Goal: Task Accomplishment & Management: Use online tool/utility

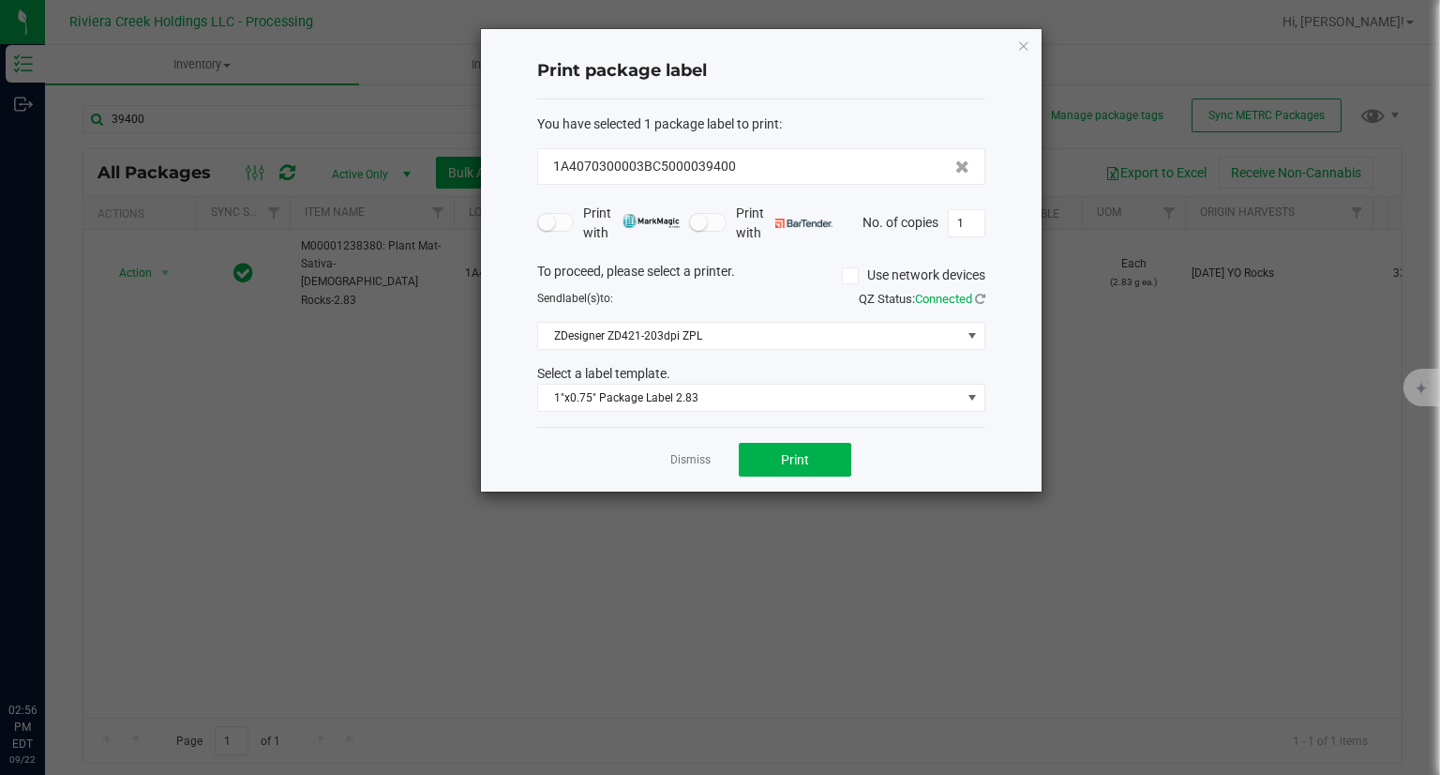
click at [1022, 46] on icon "button" at bounding box center [1023, 45] width 13 height 23
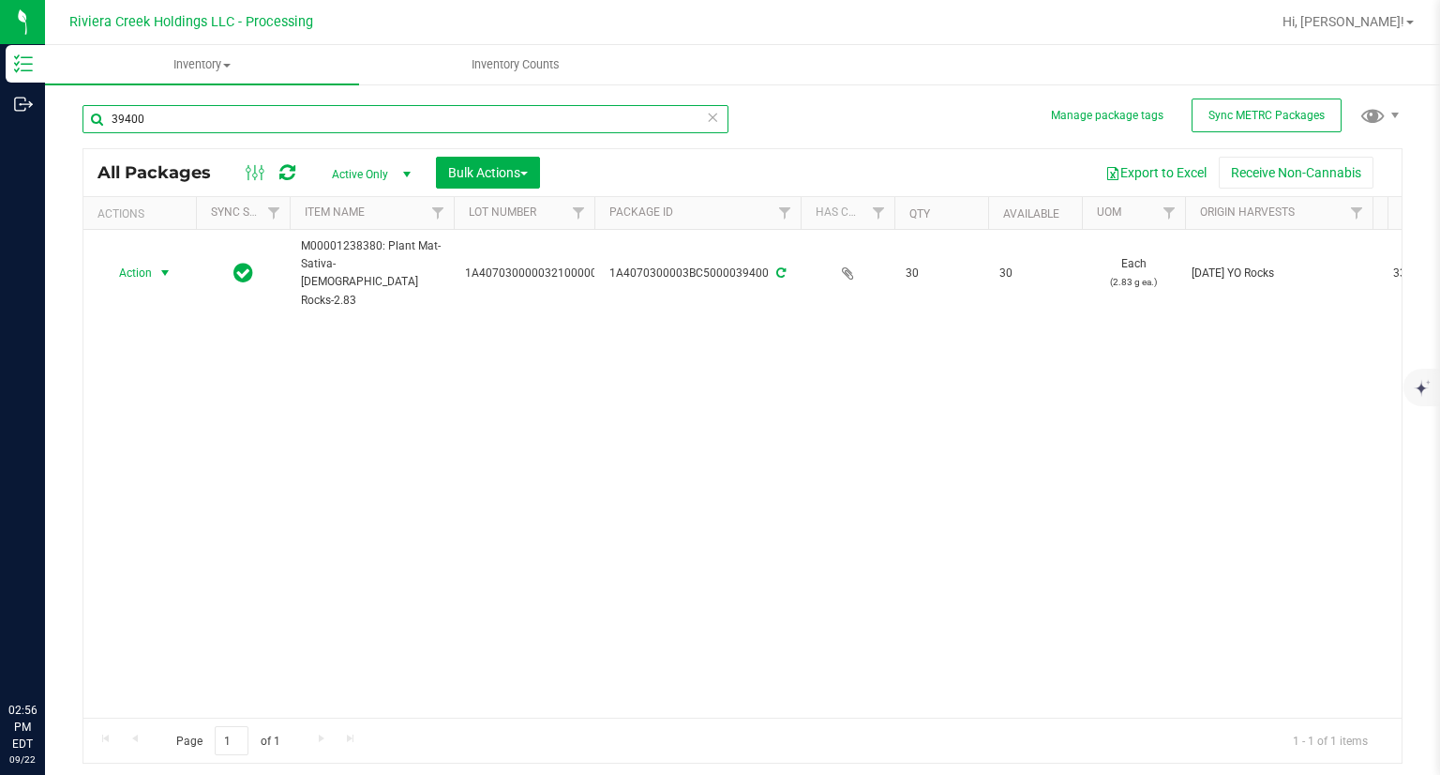
click at [358, 122] on input "39400" at bounding box center [406, 119] width 646 height 28
click at [358, 121] on input "39400" at bounding box center [406, 119] width 646 height 28
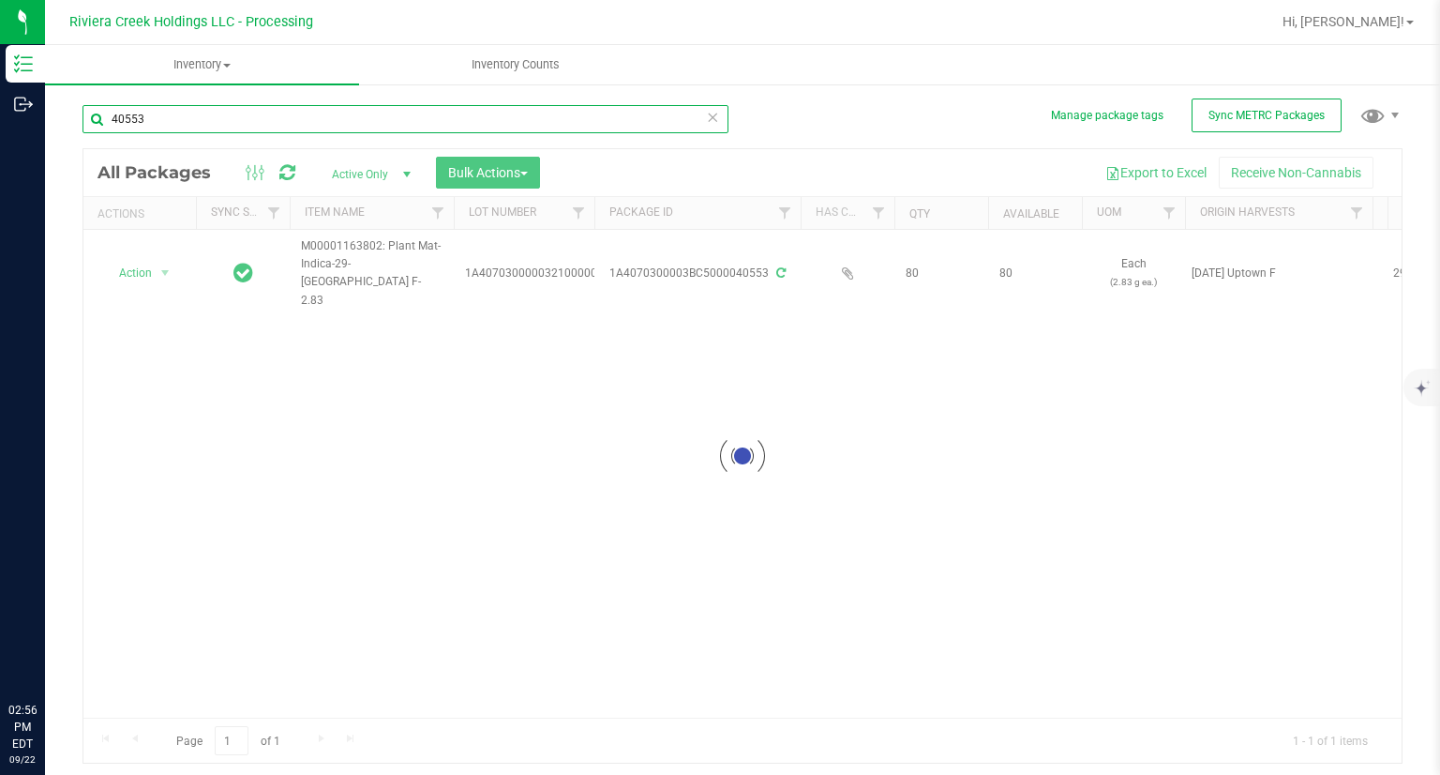
type input "40553"
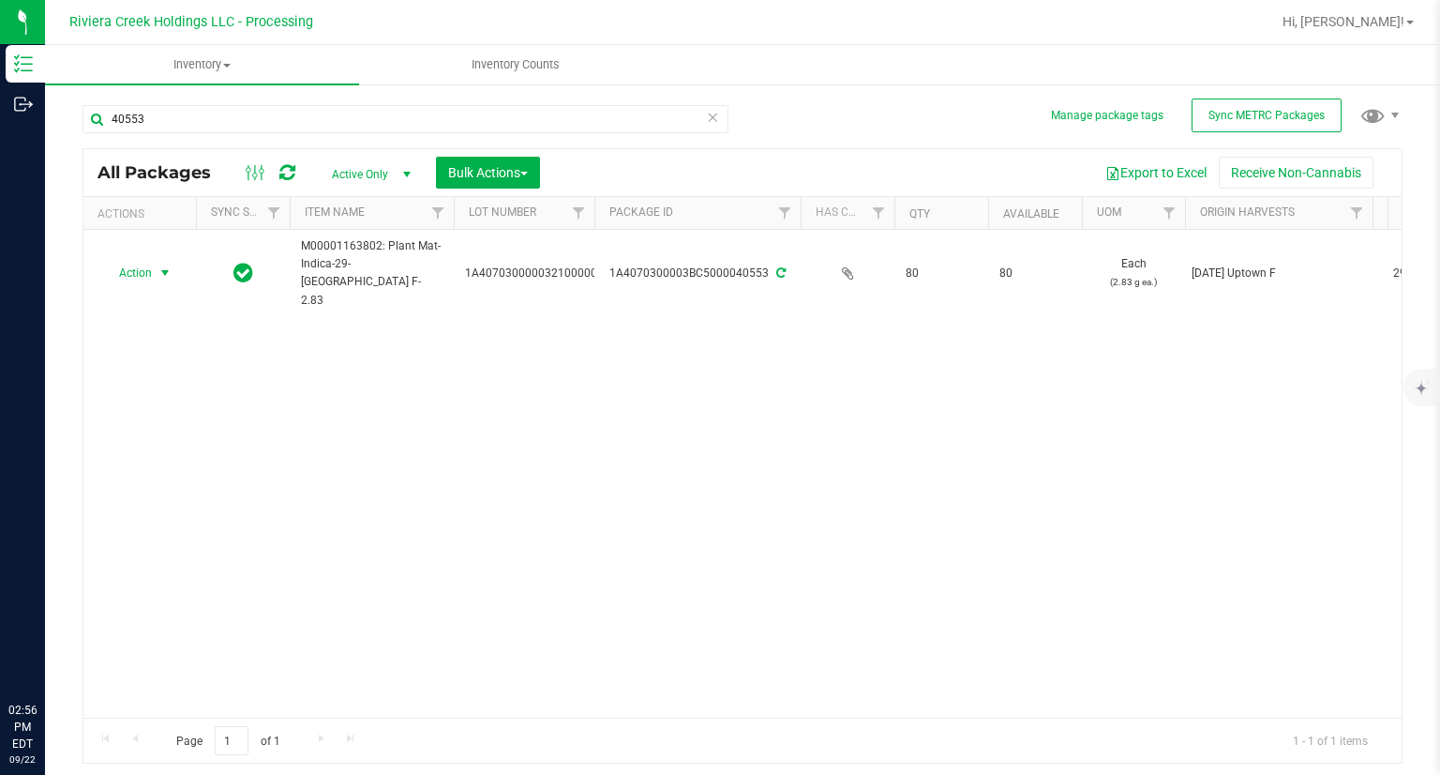
click at [138, 263] on span "Action" at bounding box center [127, 273] width 51 height 26
click at [158, 288] on li "Create package" at bounding box center [162, 286] width 119 height 28
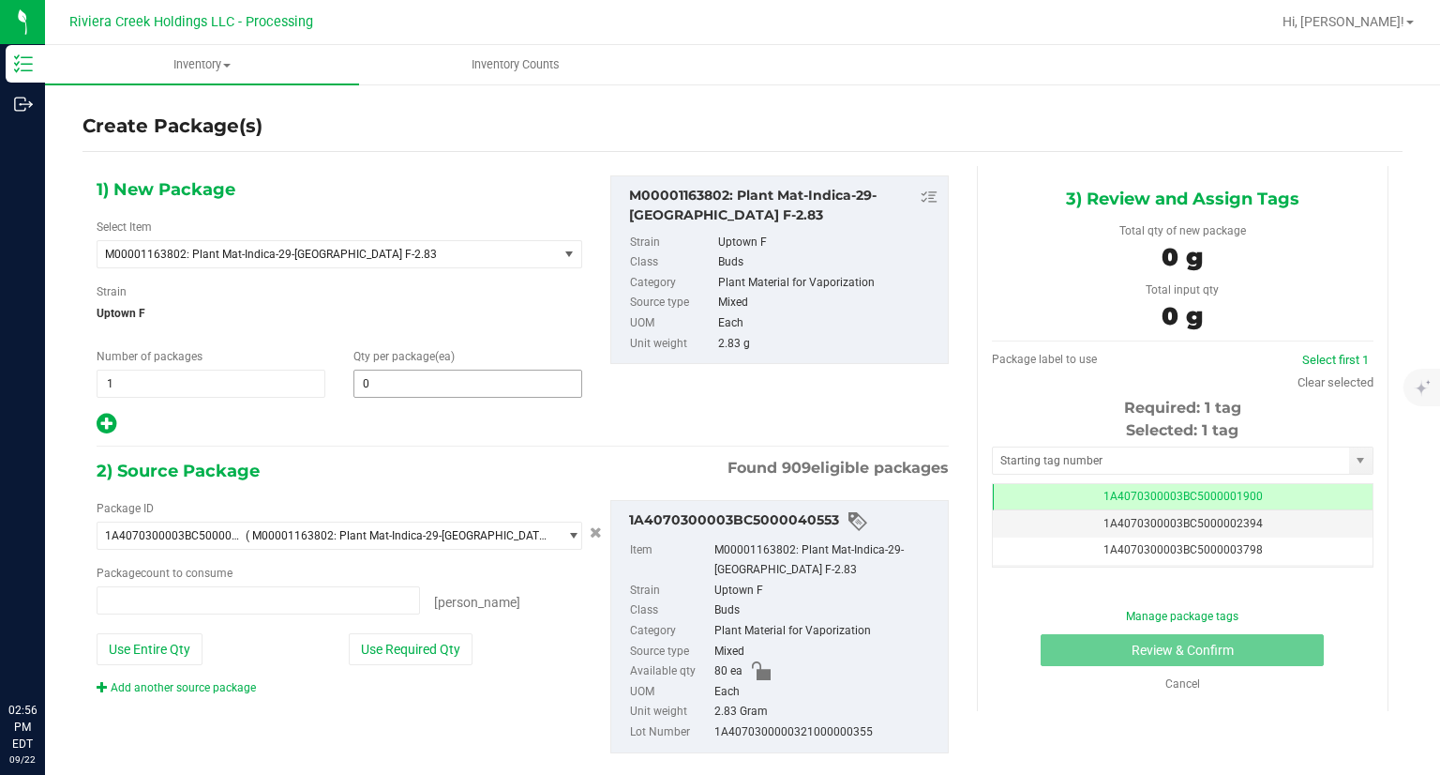
type input "0 ea"
click at [415, 389] on span at bounding box center [468, 383] width 229 height 28
type input "20"
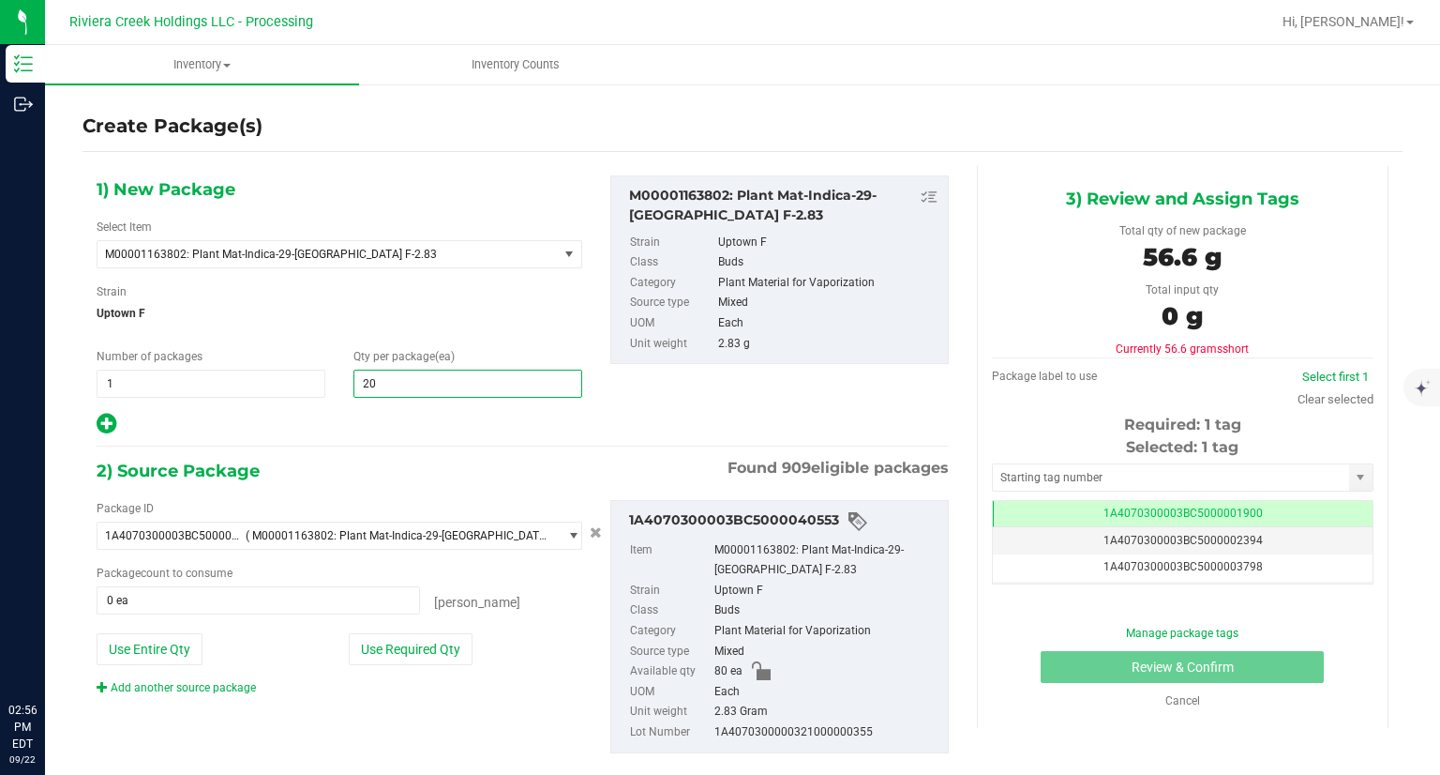
click at [99, 417] on icon at bounding box center [107, 423] width 20 height 23
type input "20"
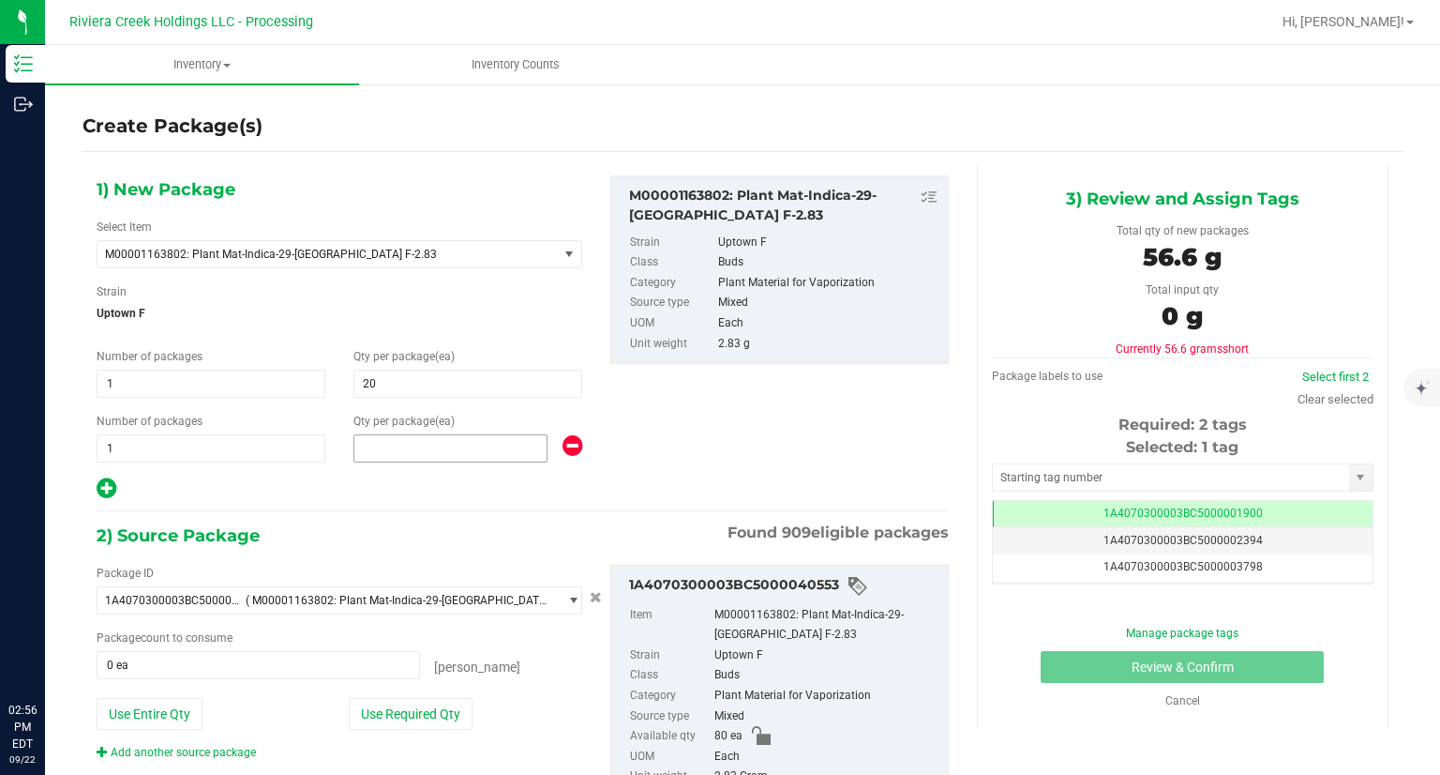
click at [477, 451] on span at bounding box center [451, 448] width 194 height 28
type input "40"
click at [424, 723] on button "Use Required Qty" at bounding box center [411, 714] width 124 height 32
type input "60 ea"
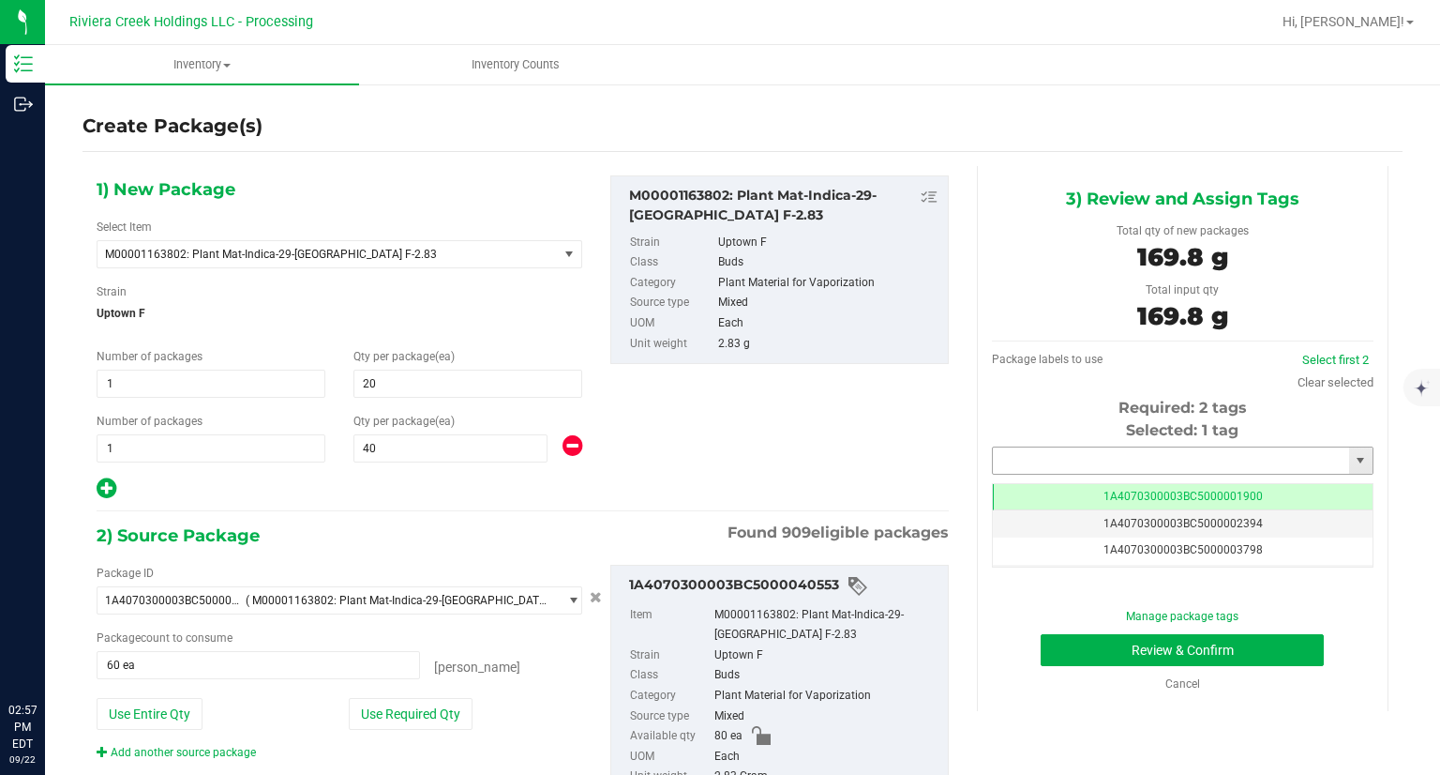
click at [1148, 460] on input "text" at bounding box center [1171, 460] width 356 height 26
click at [1099, 489] on li "1A4070300003BC5000039401" at bounding box center [1171, 492] width 376 height 28
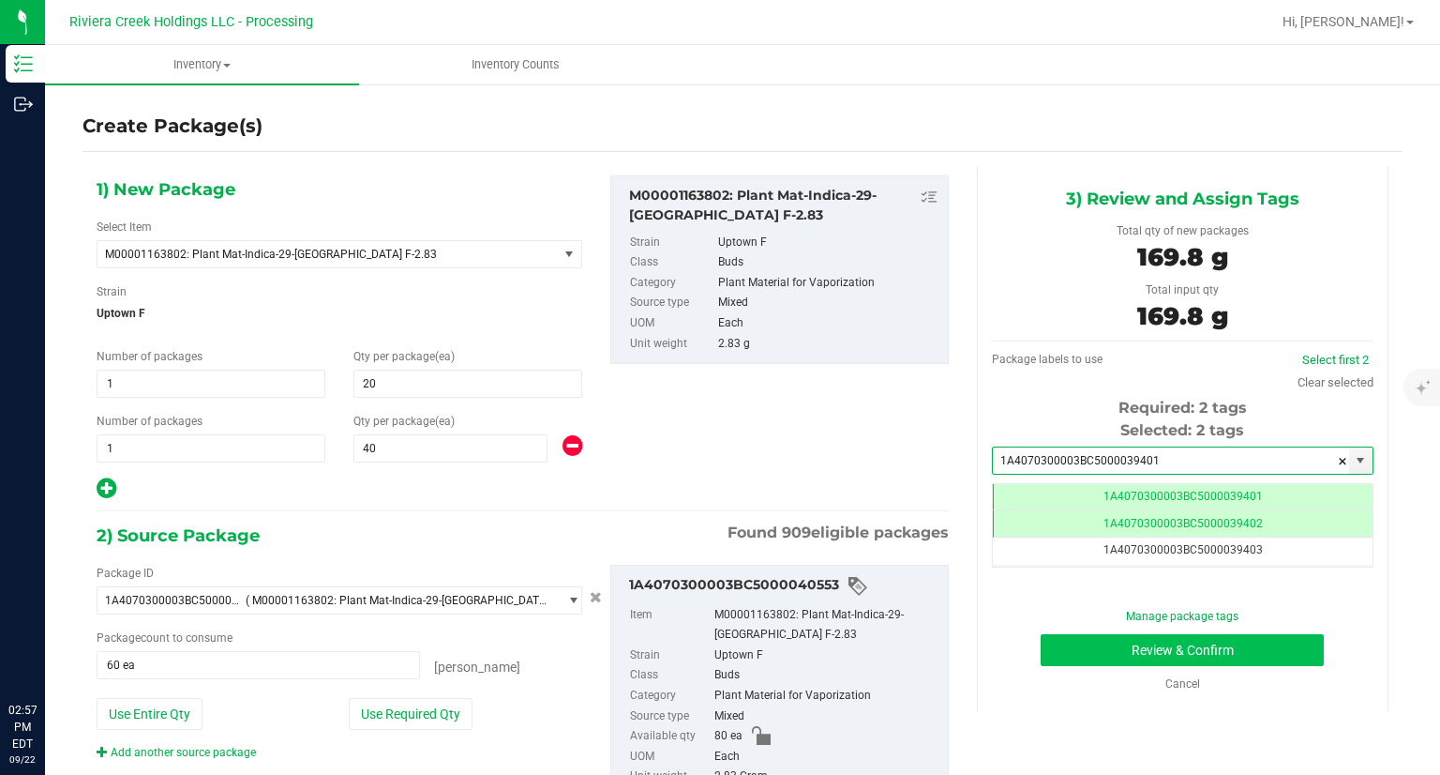
type input "1A4070300003BC5000039401"
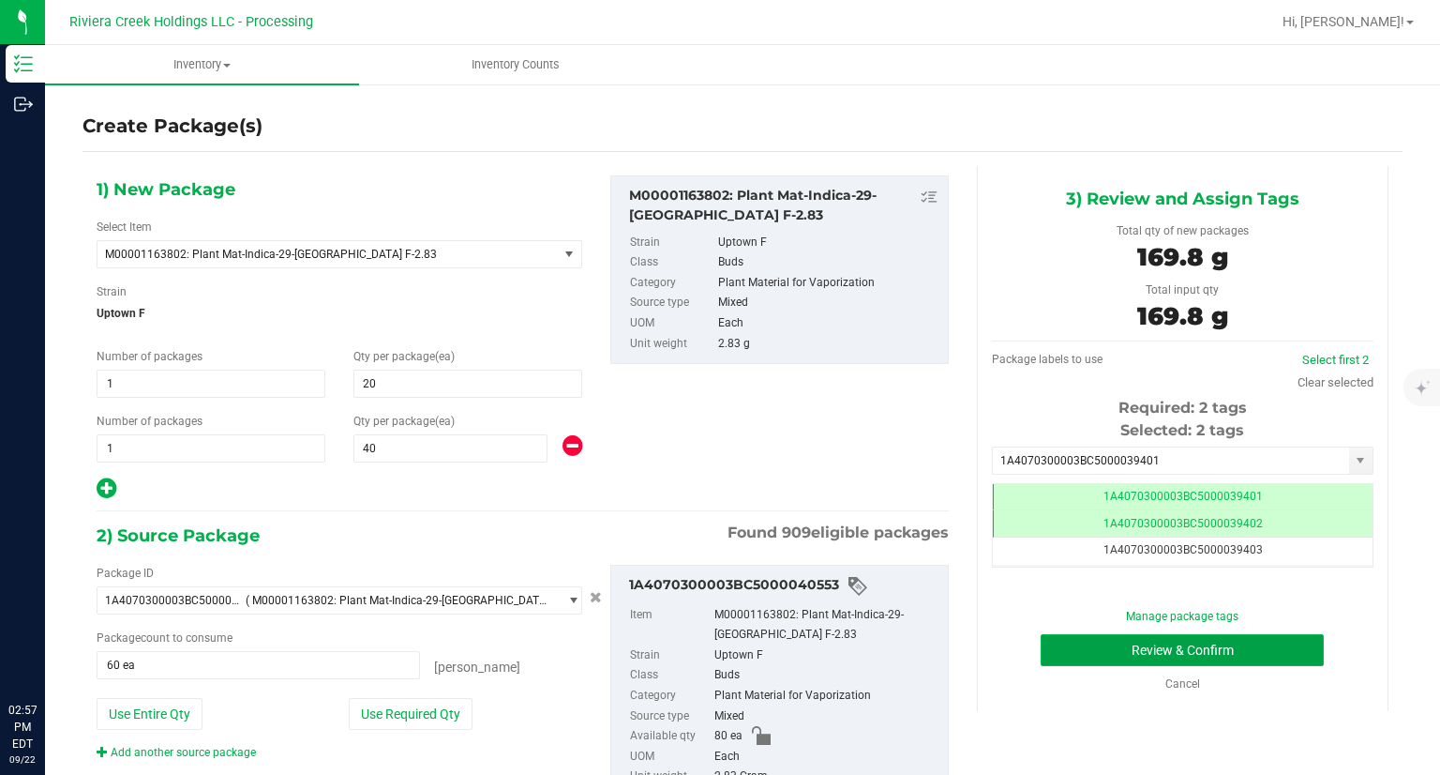
click at [1060, 640] on button "Review & Confirm" at bounding box center [1182, 650] width 283 height 32
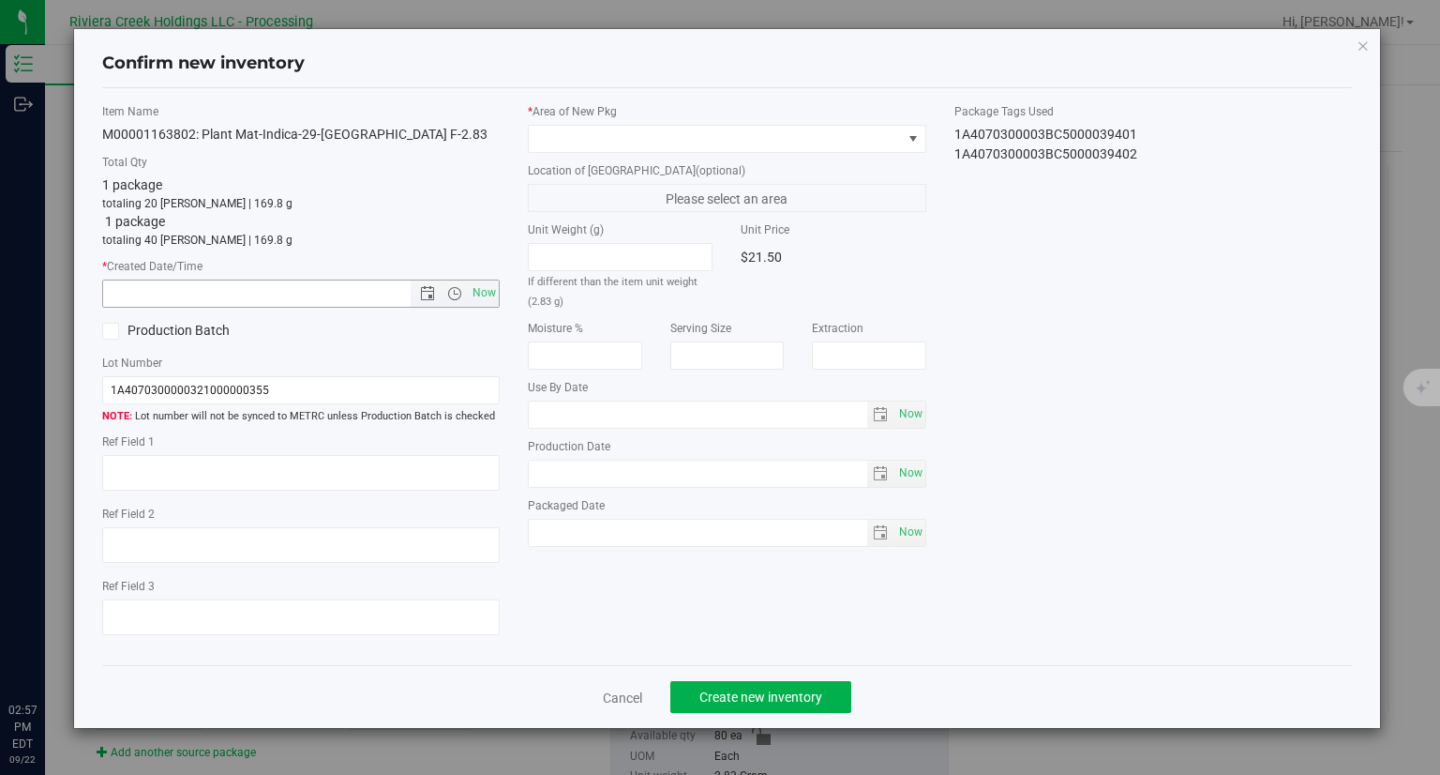
click at [476, 282] on span "Now" at bounding box center [485, 292] width 32 height 27
type input "[DATE] 2:57 PM"
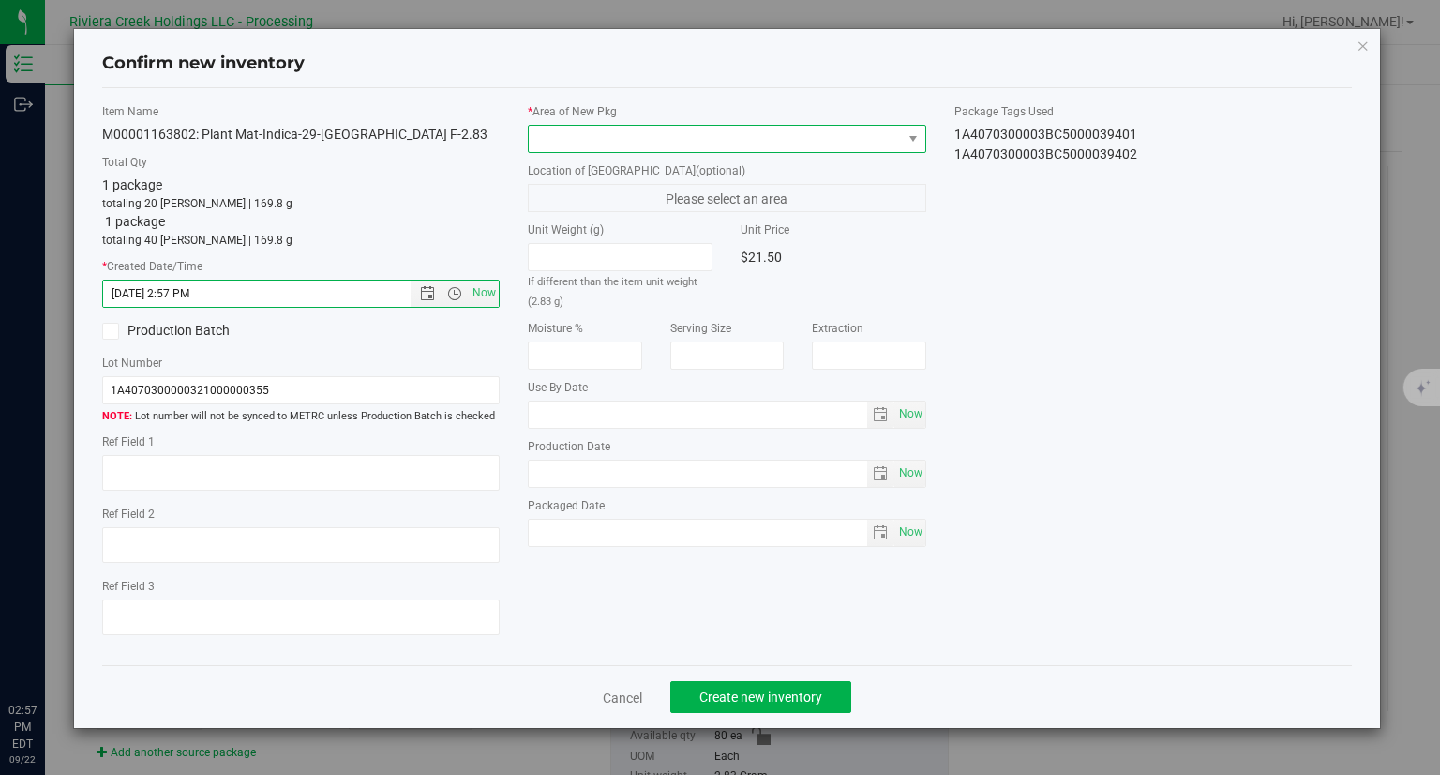
click at [661, 142] on span at bounding box center [715, 139] width 373 height 26
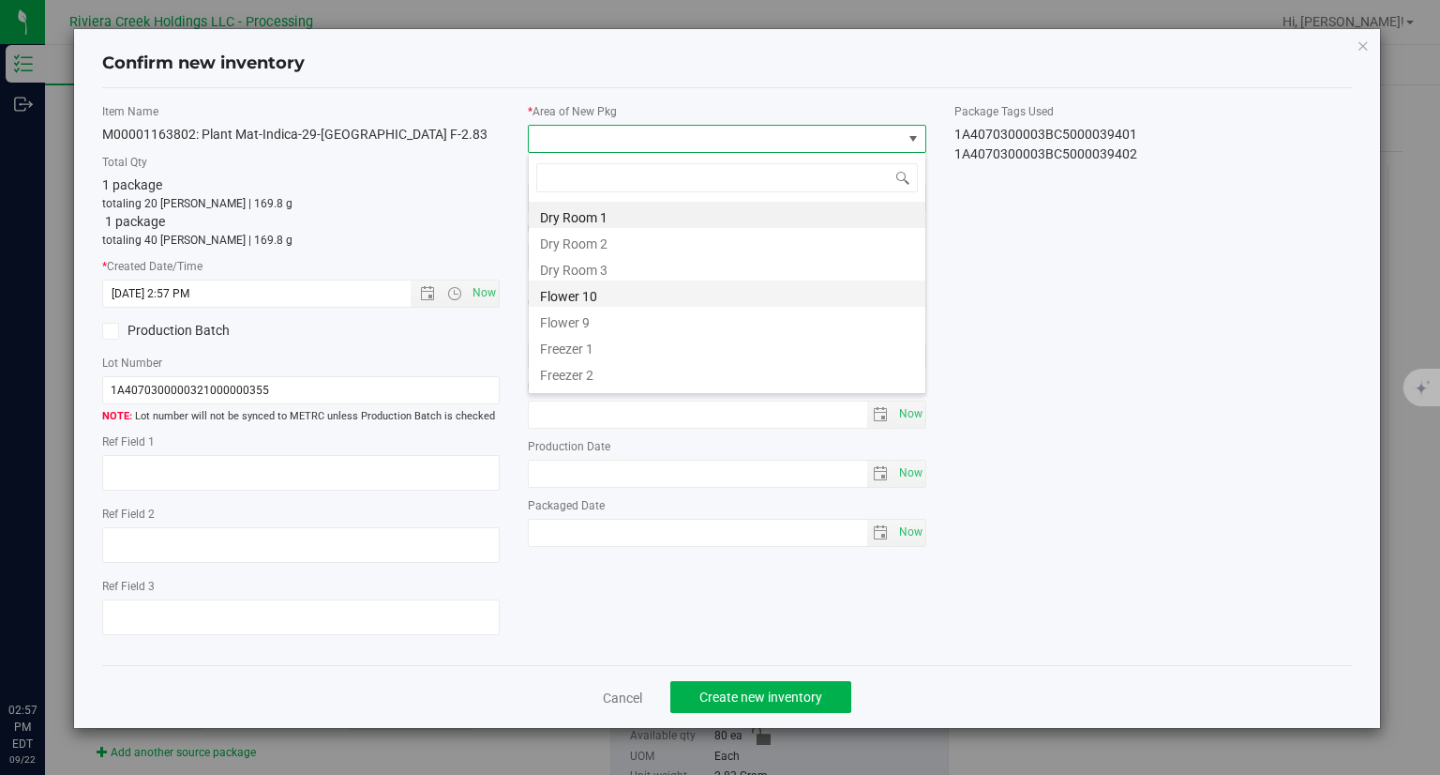
click at [597, 298] on li "Flower 10" at bounding box center [727, 293] width 397 height 26
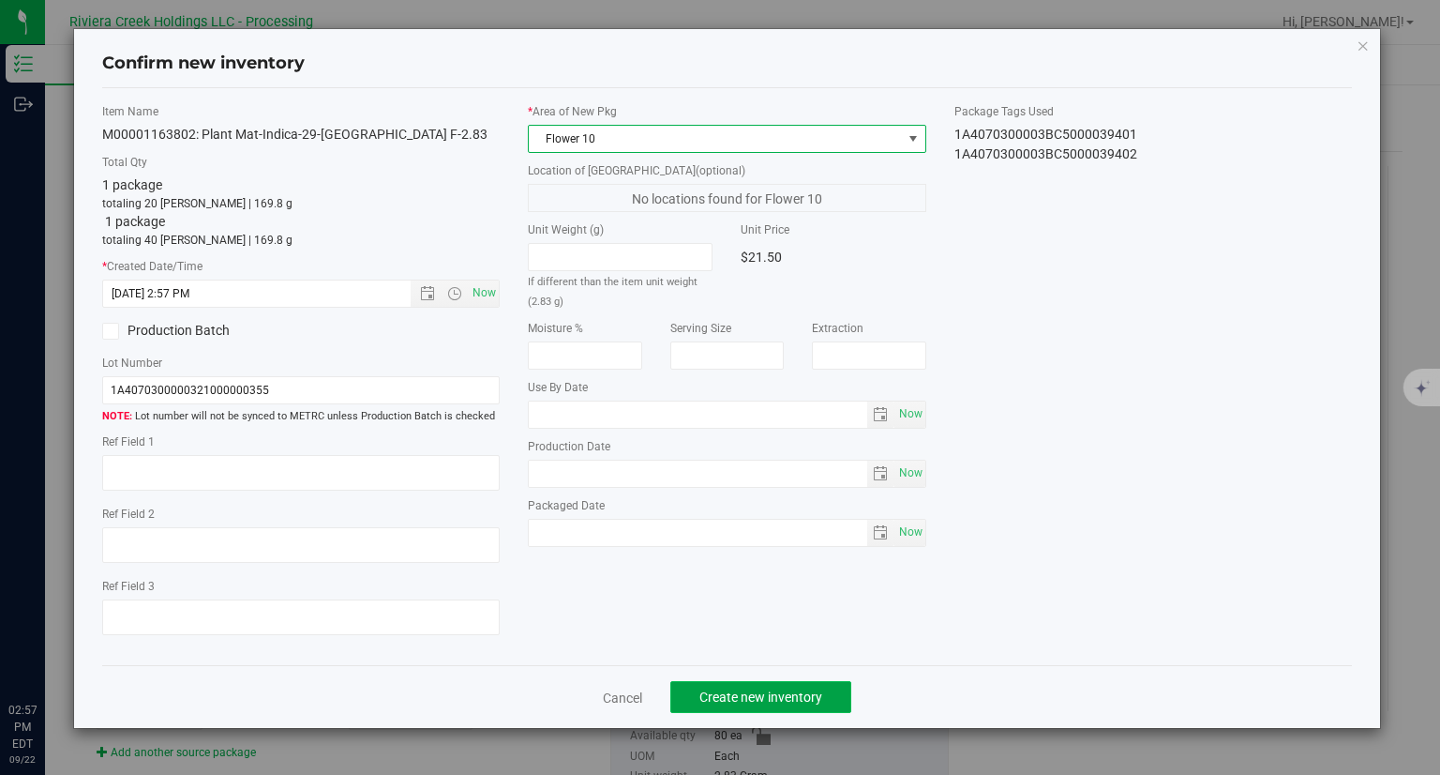
click at [801, 685] on button "Create new inventory" at bounding box center [760, 697] width 181 height 32
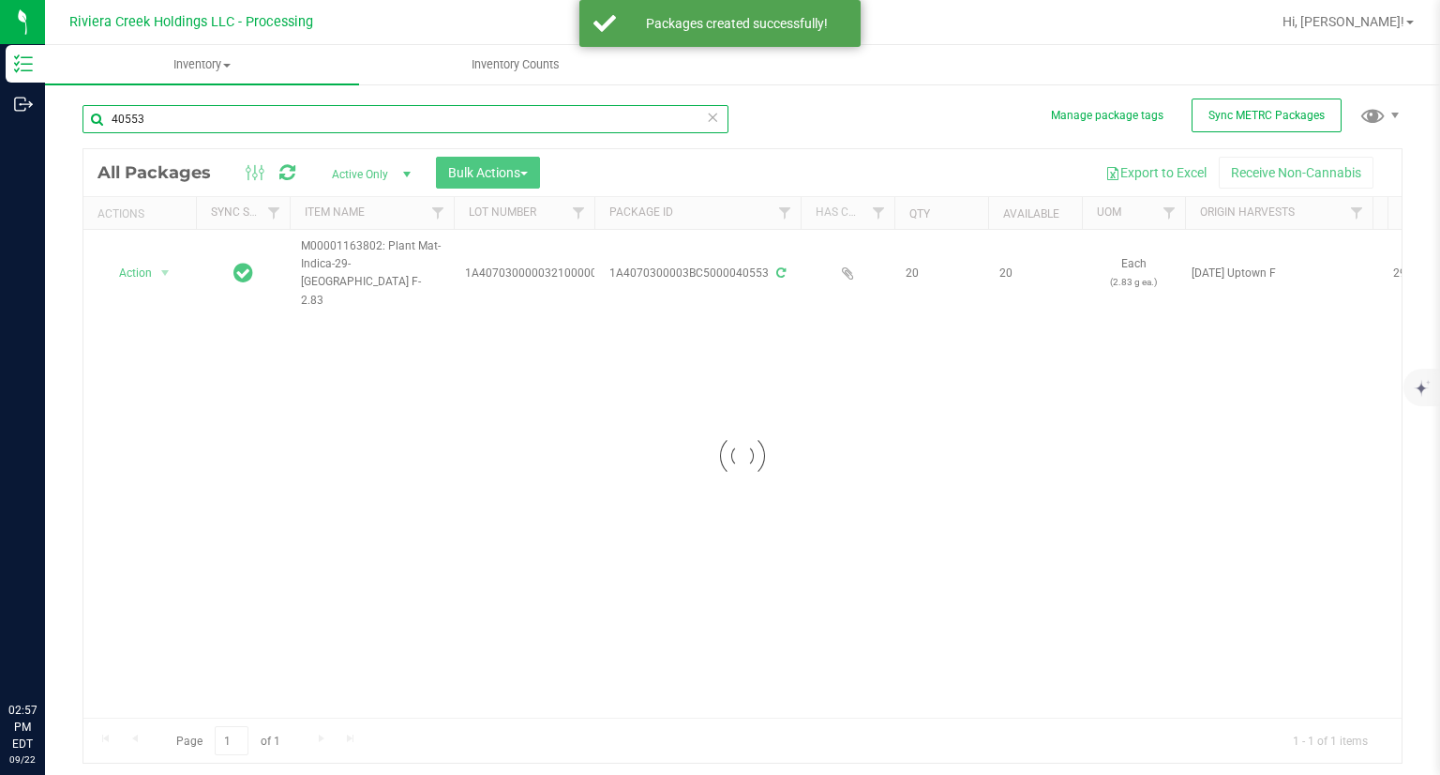
click at [225, 125] on input "40553" at bounding box center [406, 119] width 646 height 28
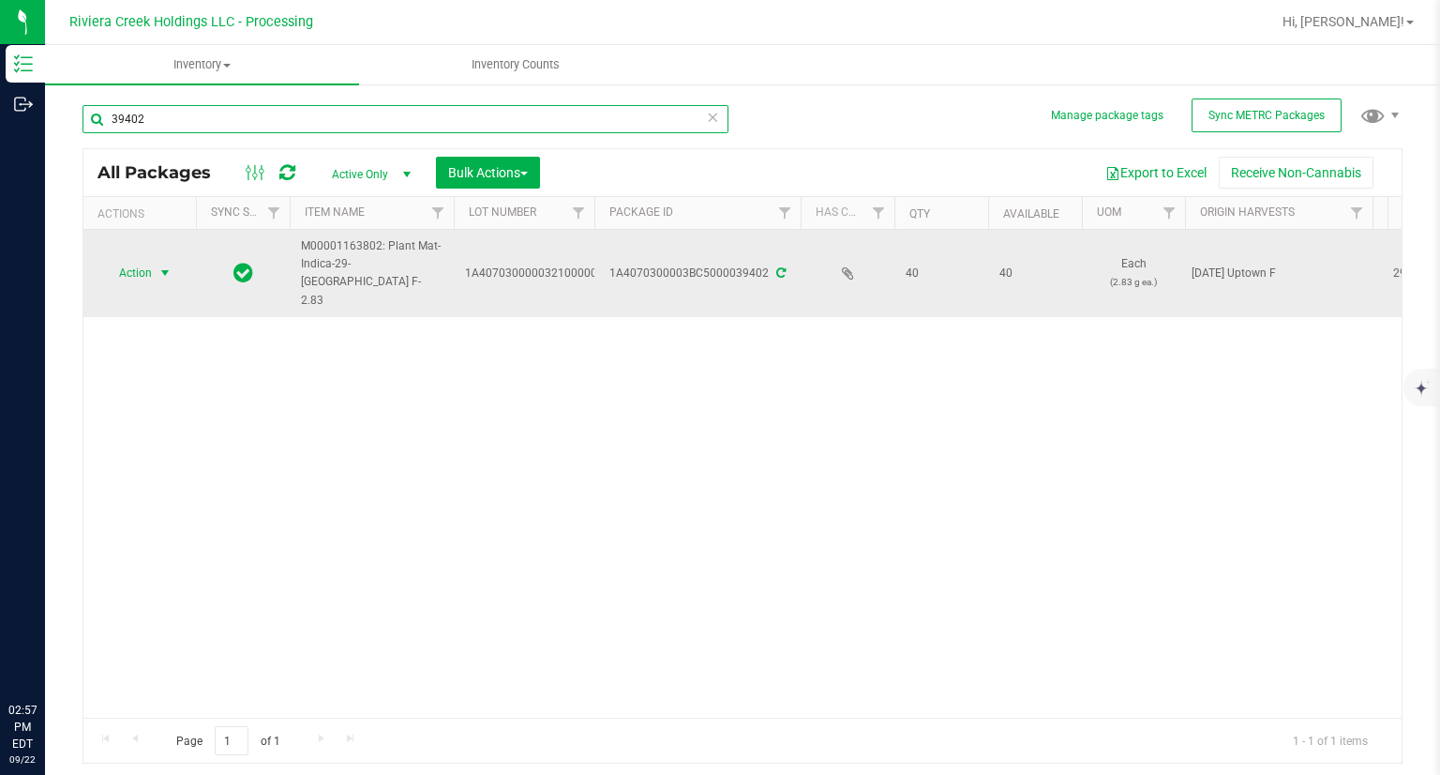
type input "39402"
click at [124, 260] on span "Action" at bounding box center [127, 273] width 51 height 26
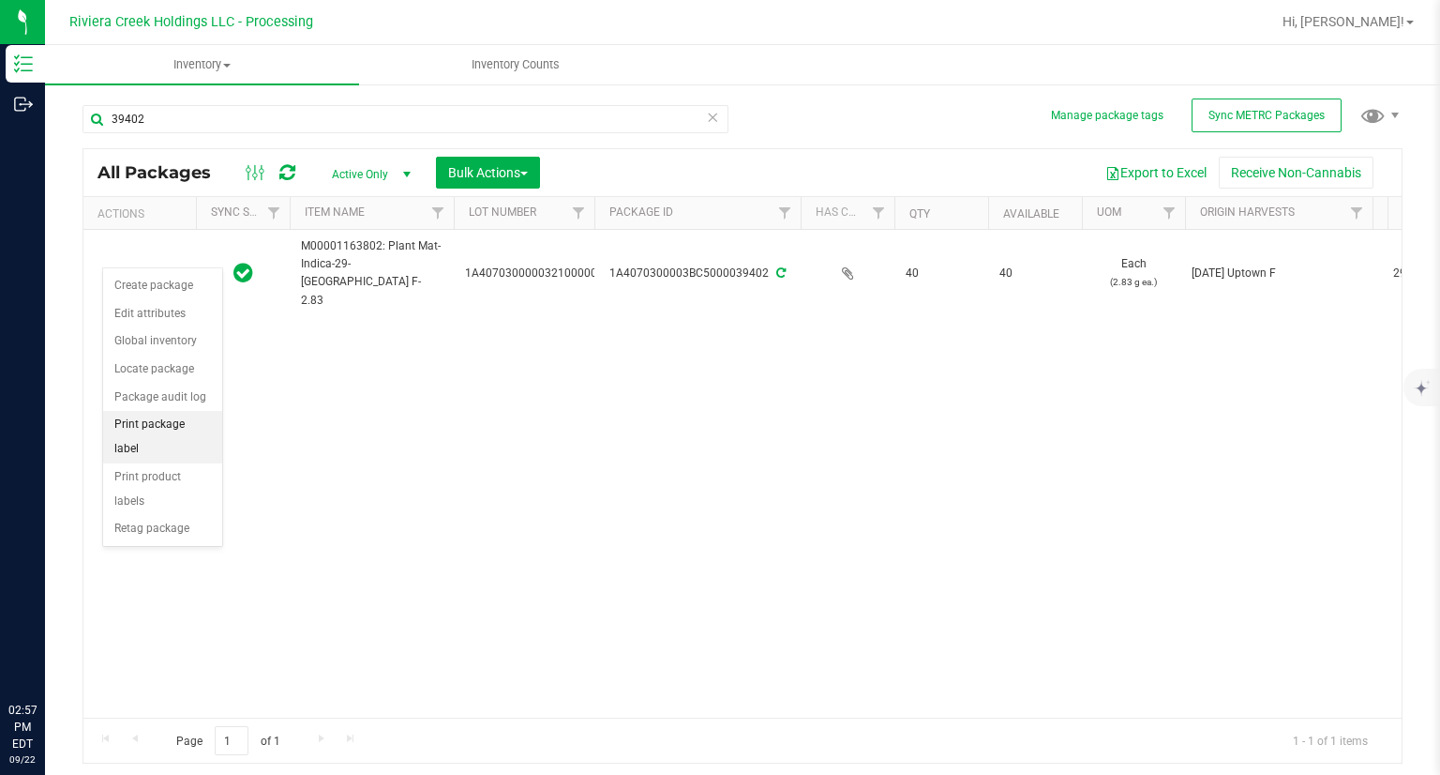
click at [188, 421] on li "Print package label" at bounding box center [162, 437] width 119 height 52
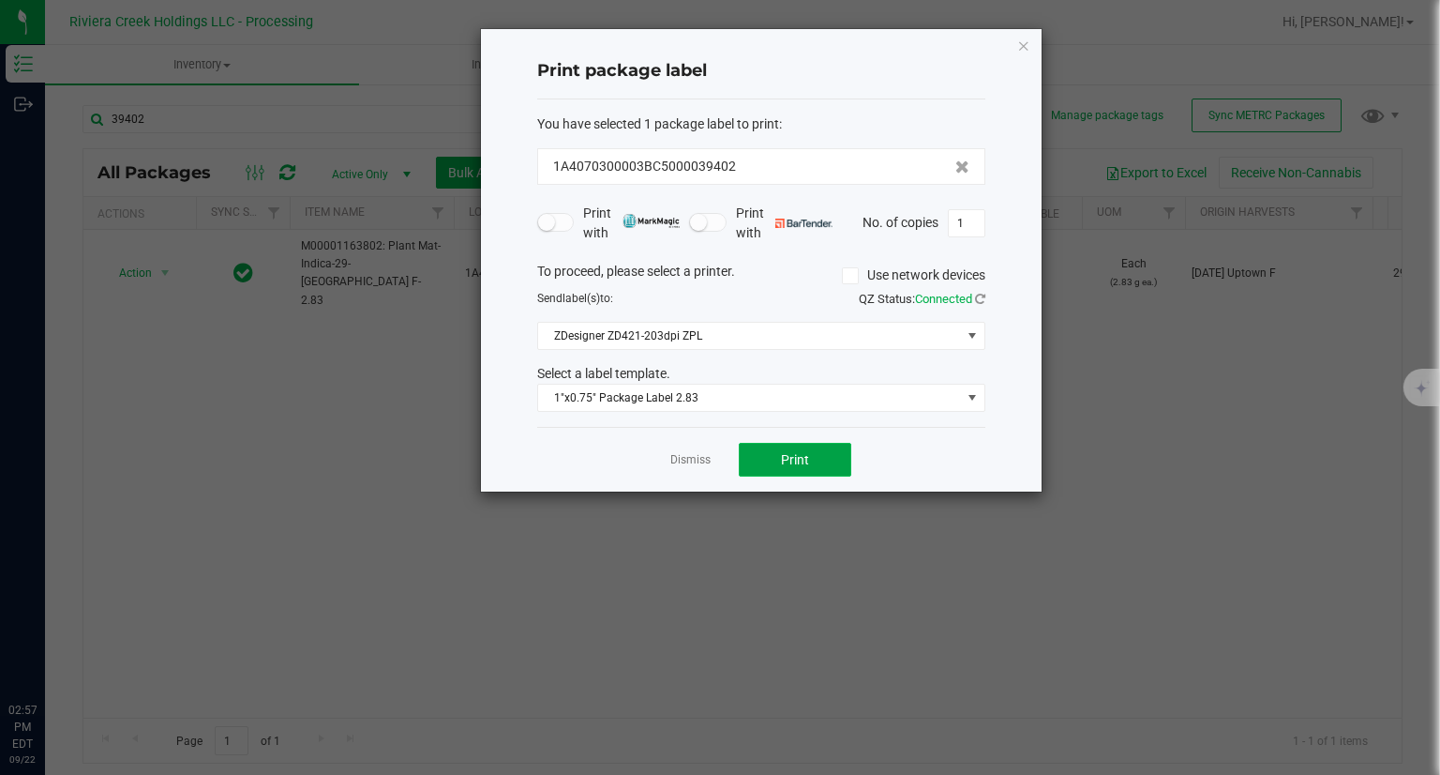
click at [806, 474] on button "Print" at bounding box center [795, 460] width 113 height 34
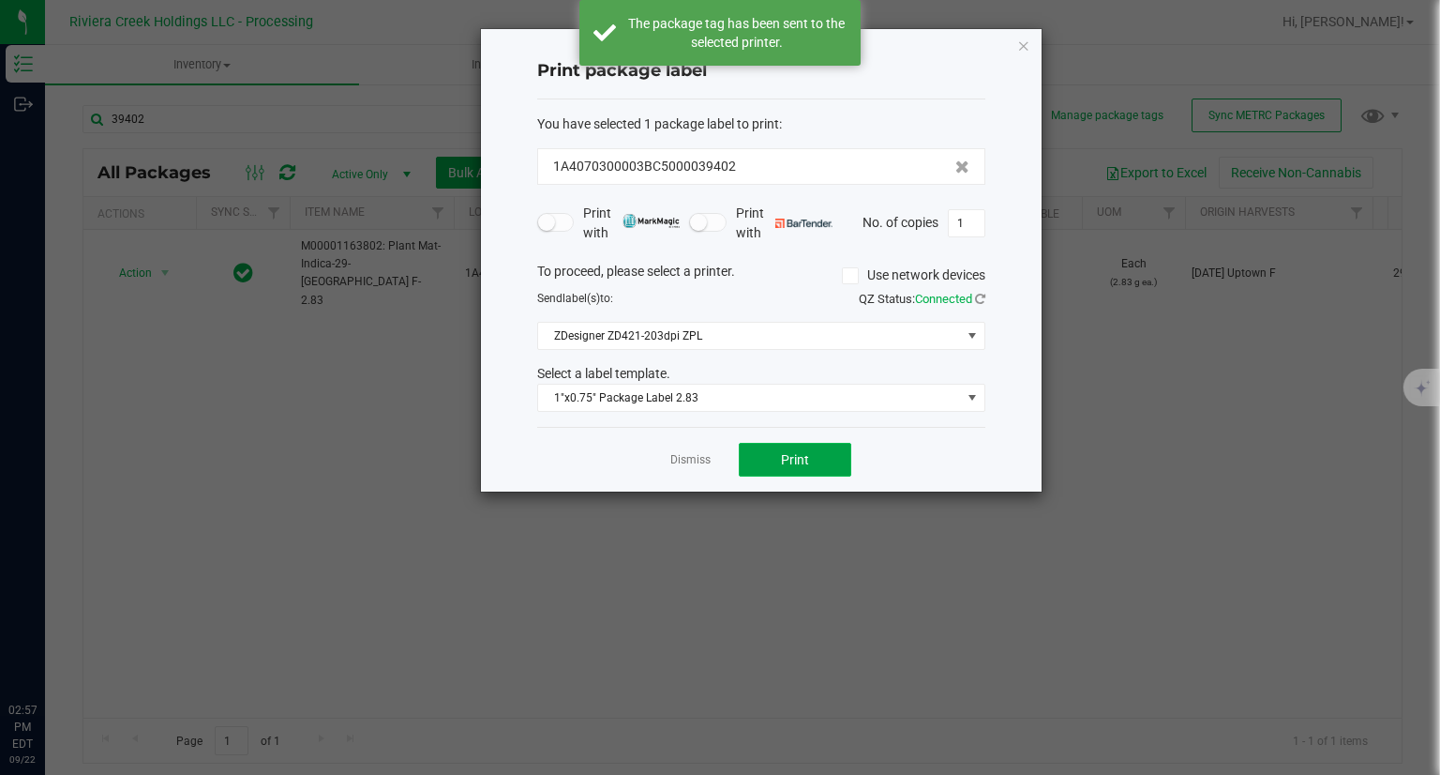
click at [806, 474] on button "Print" at bounding box center [795, 460] width 113 height 34
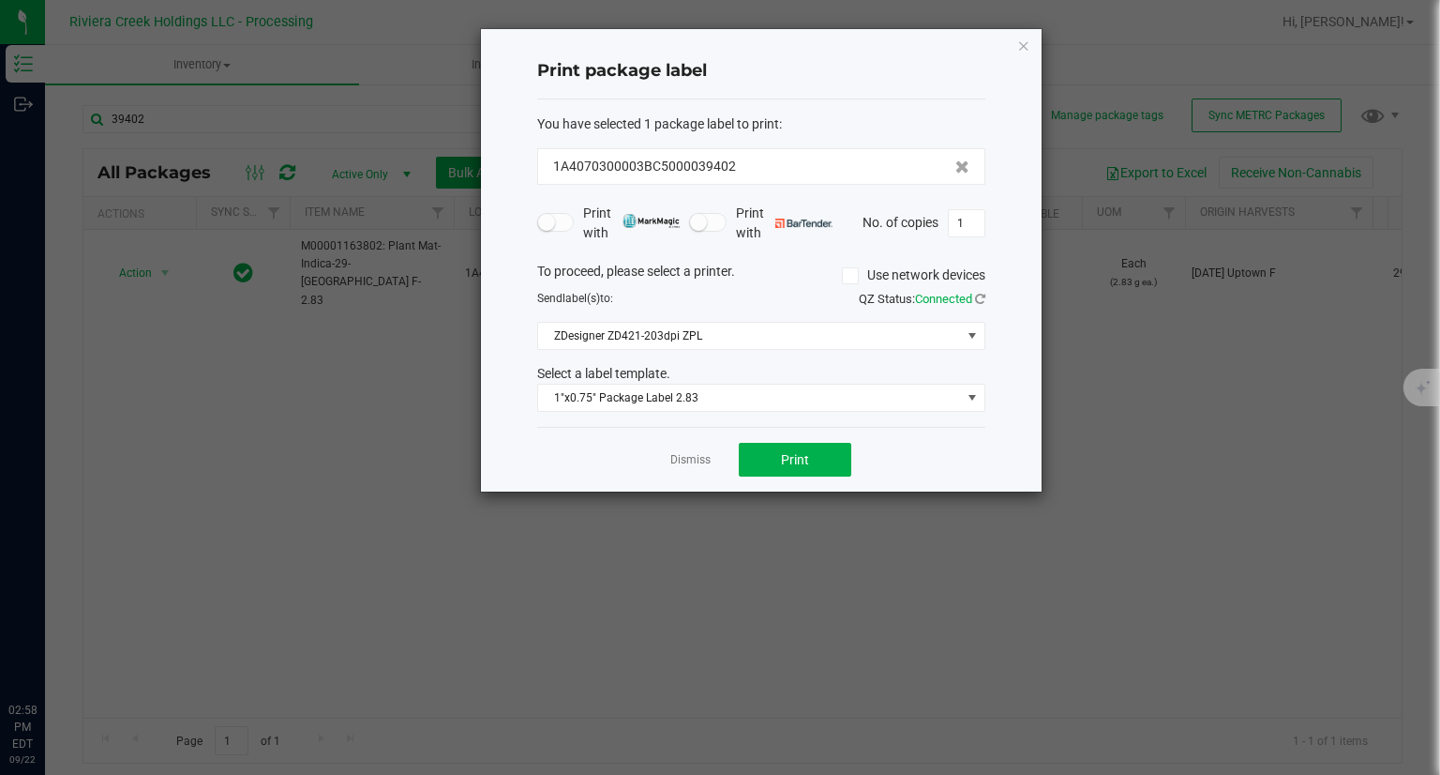
click at [1029, 51] on icon "button" at bounding box center [1023, 45] width 13 height 23
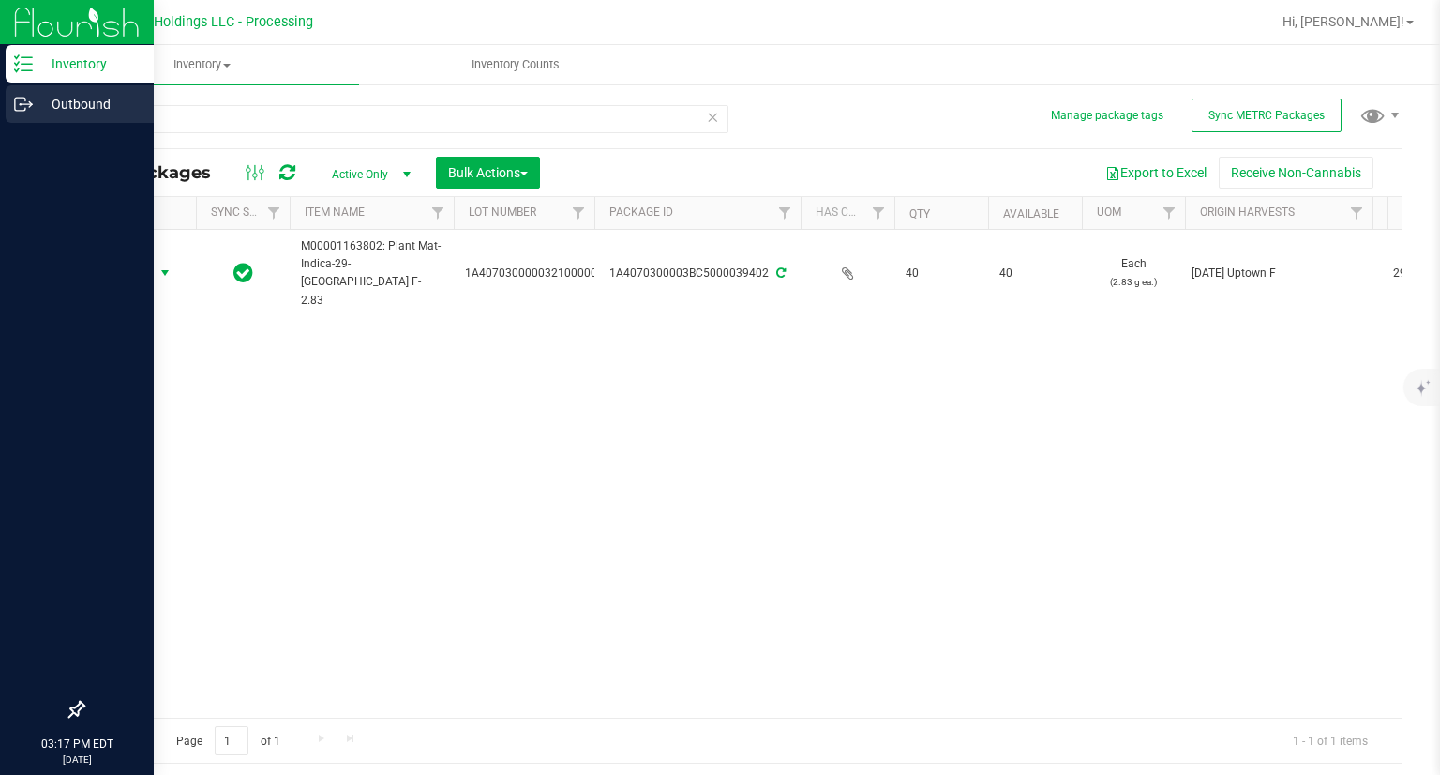
click at [19, 113] on div "Outbound" at bounding box center [80, 104] width 148 height 38
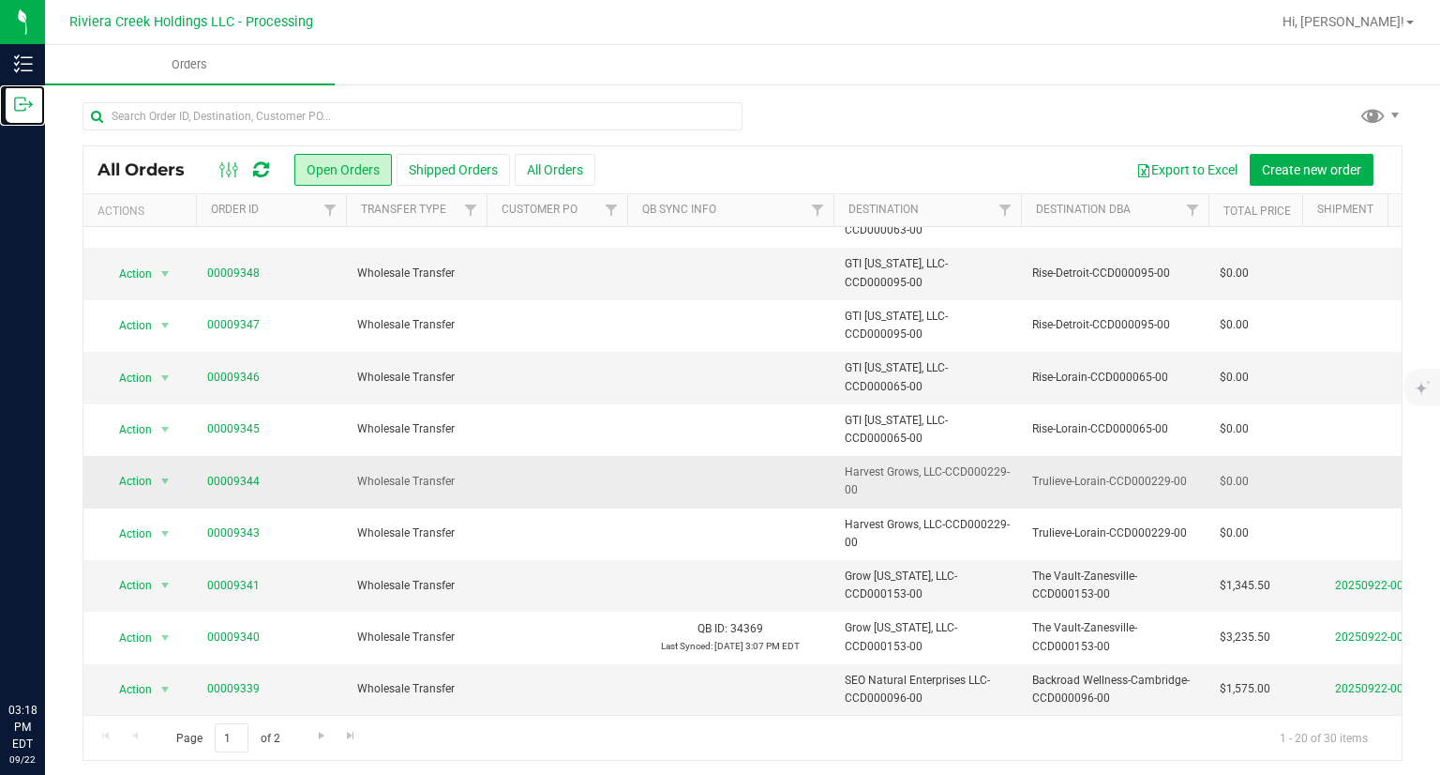
scroll to position [4, 0]
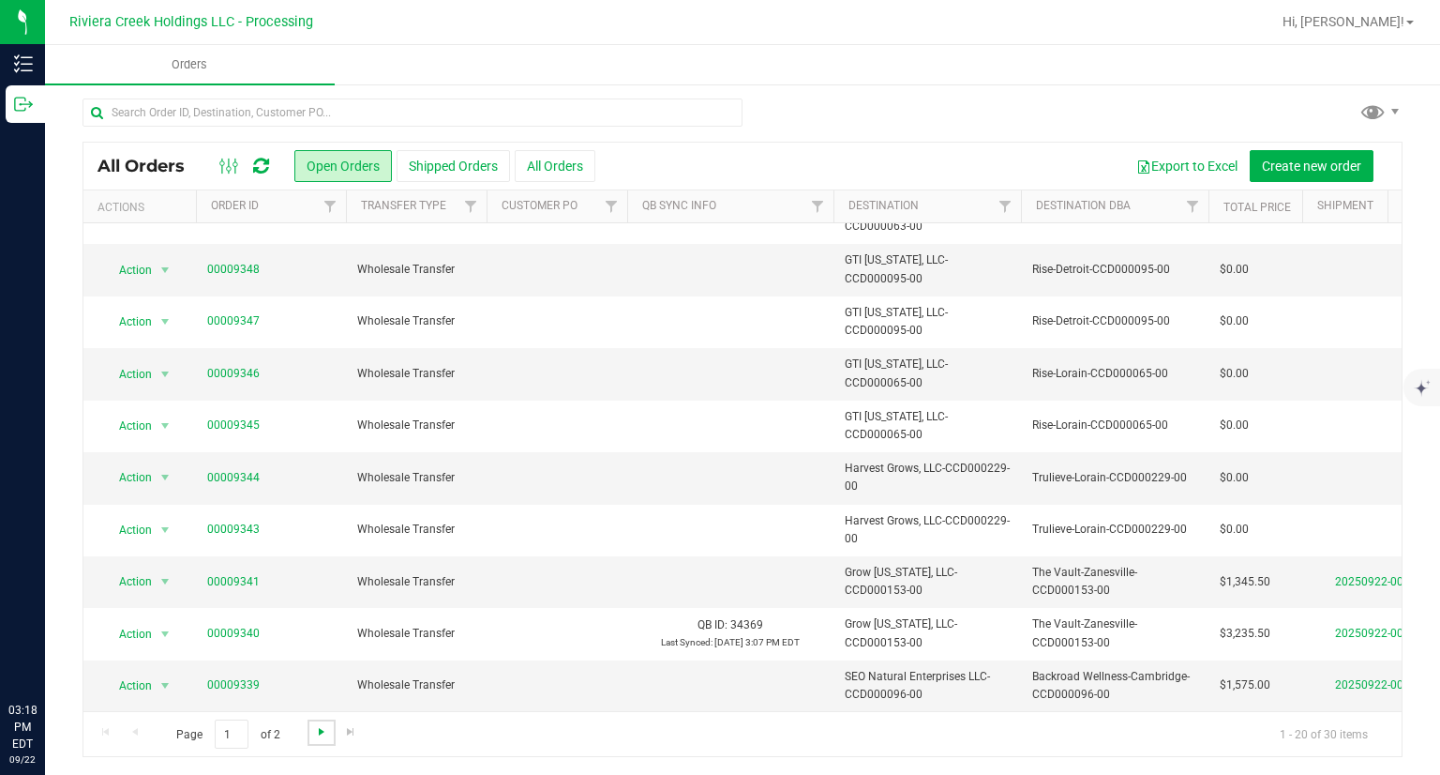
click at [319, 736] on span "Go to the next page" at bounding box center [321, 731] width 15 height 15
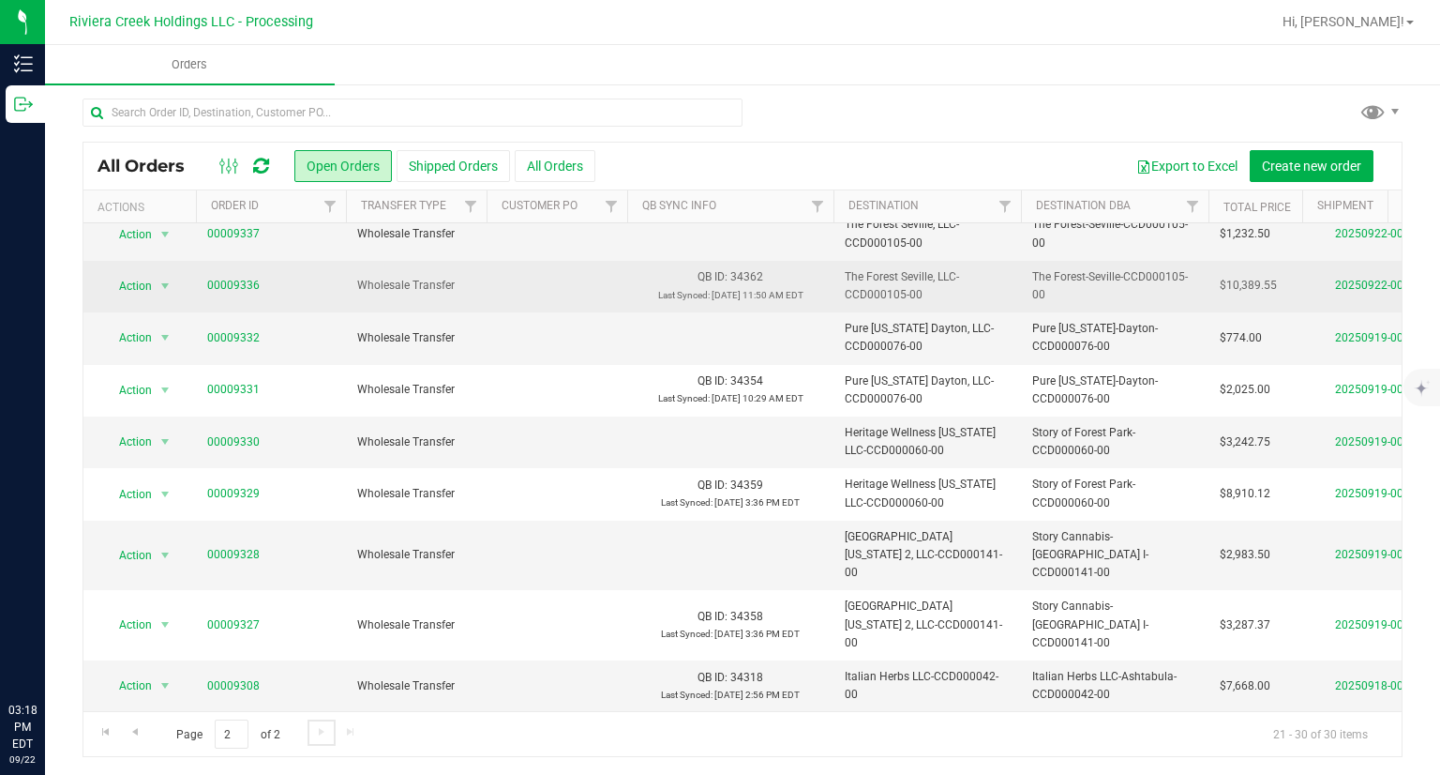
scroll to position [0, 0]
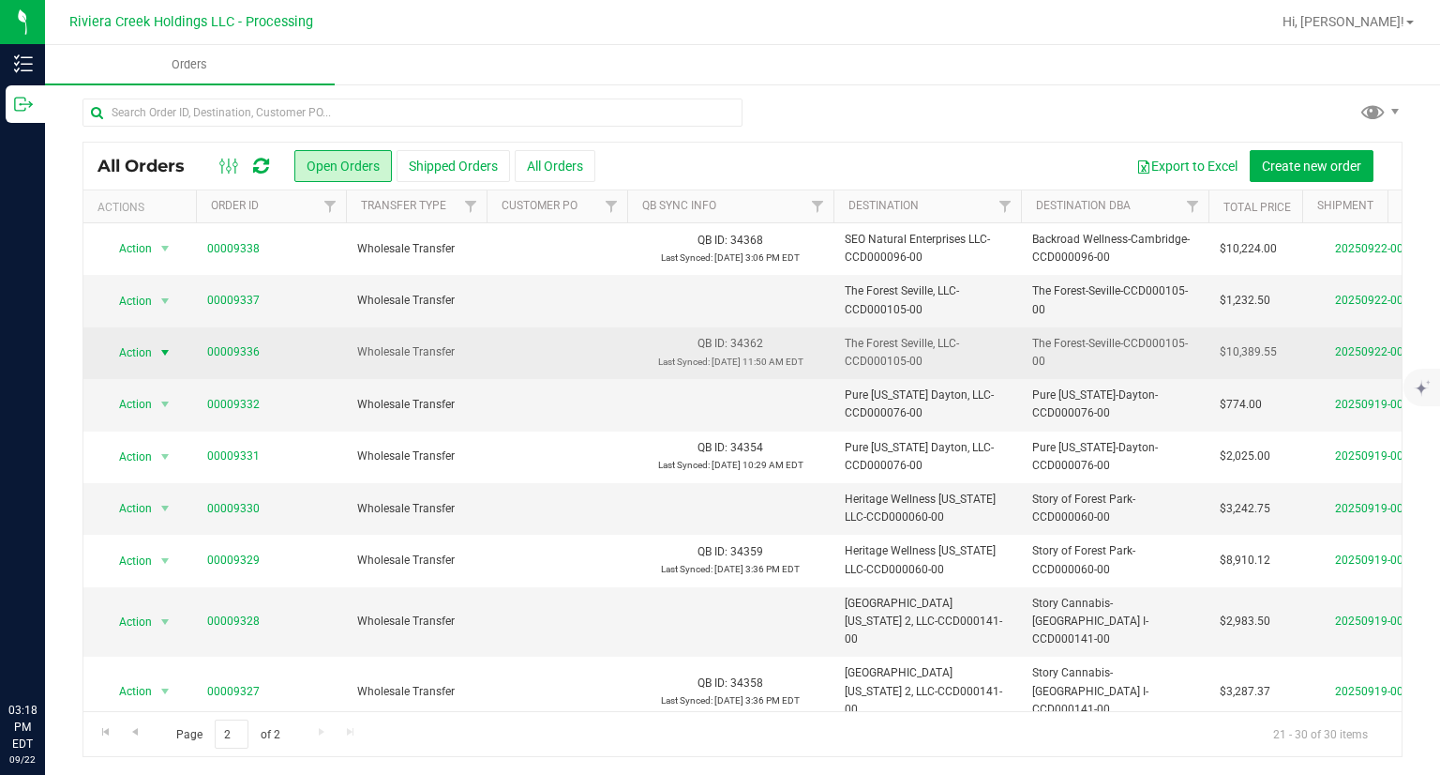
click at [135, 359] on span "Action" at bounding box center [127, 352] width 51 height 26
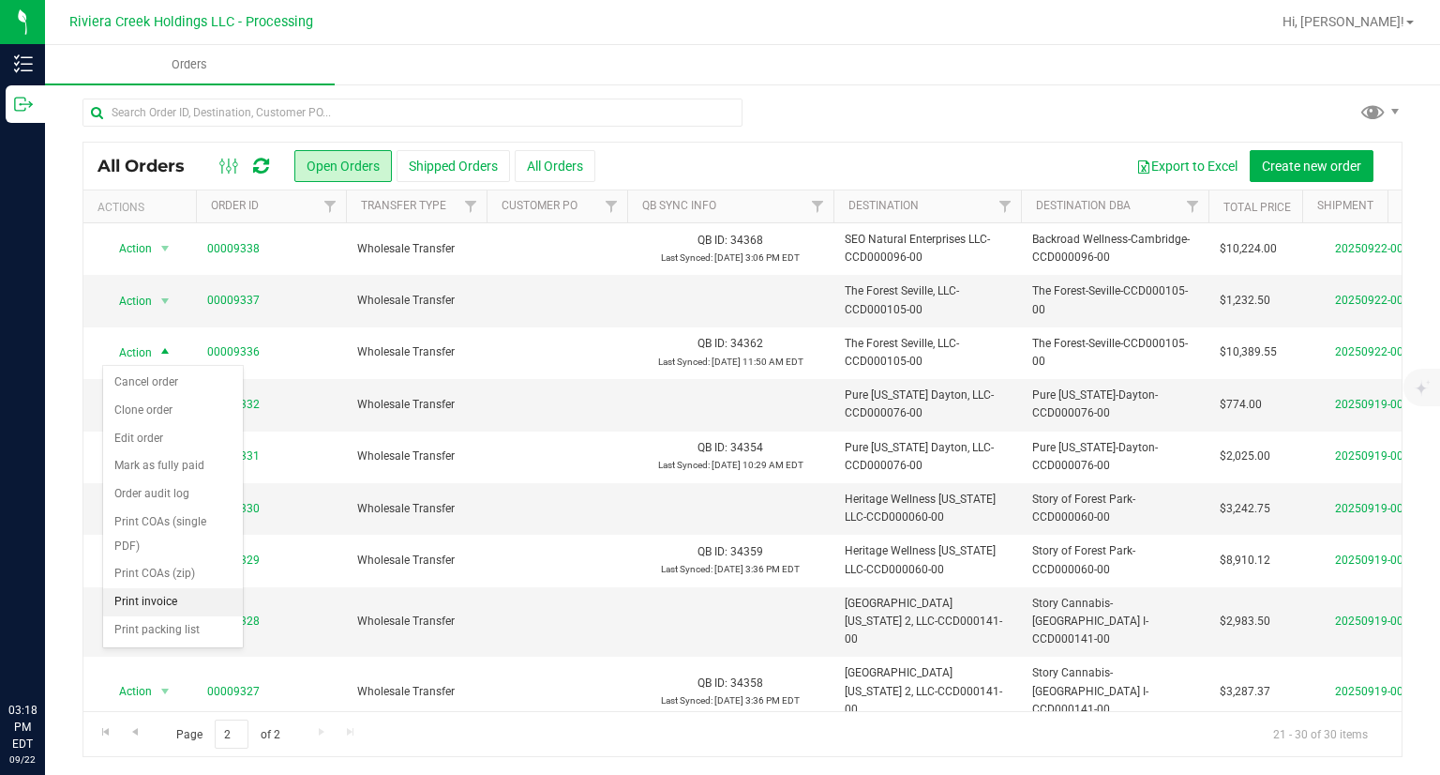
click at [172, 590] on li "Print invoice" at bounding box center [173, 602] width 140 height 28
click at [152, 307] on span "Action" at bounding box center [127, 301] width 51 height 26
click at [160, 548] on li "Print invoice" at bounding box center [173, 550] width 140 height 28
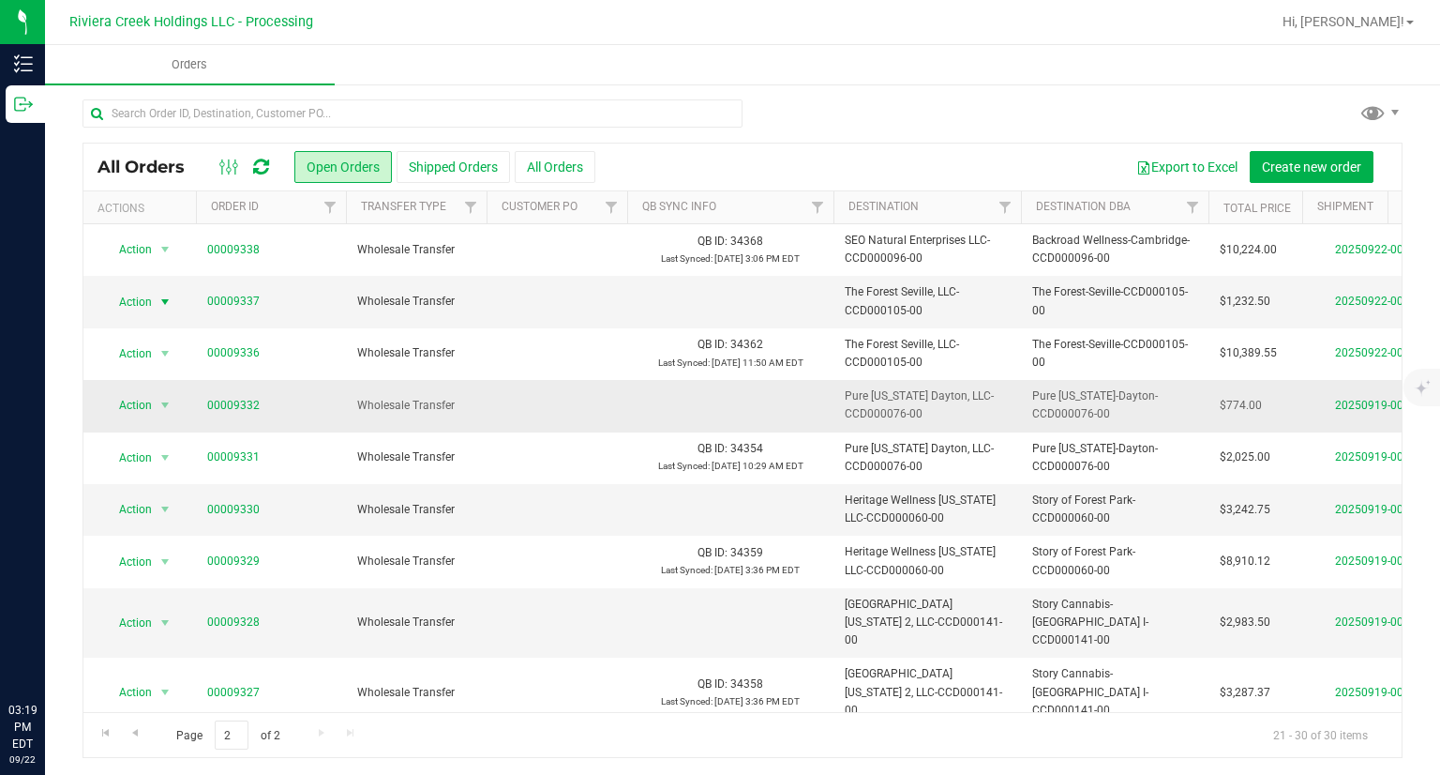
scroll to position [4, 0]
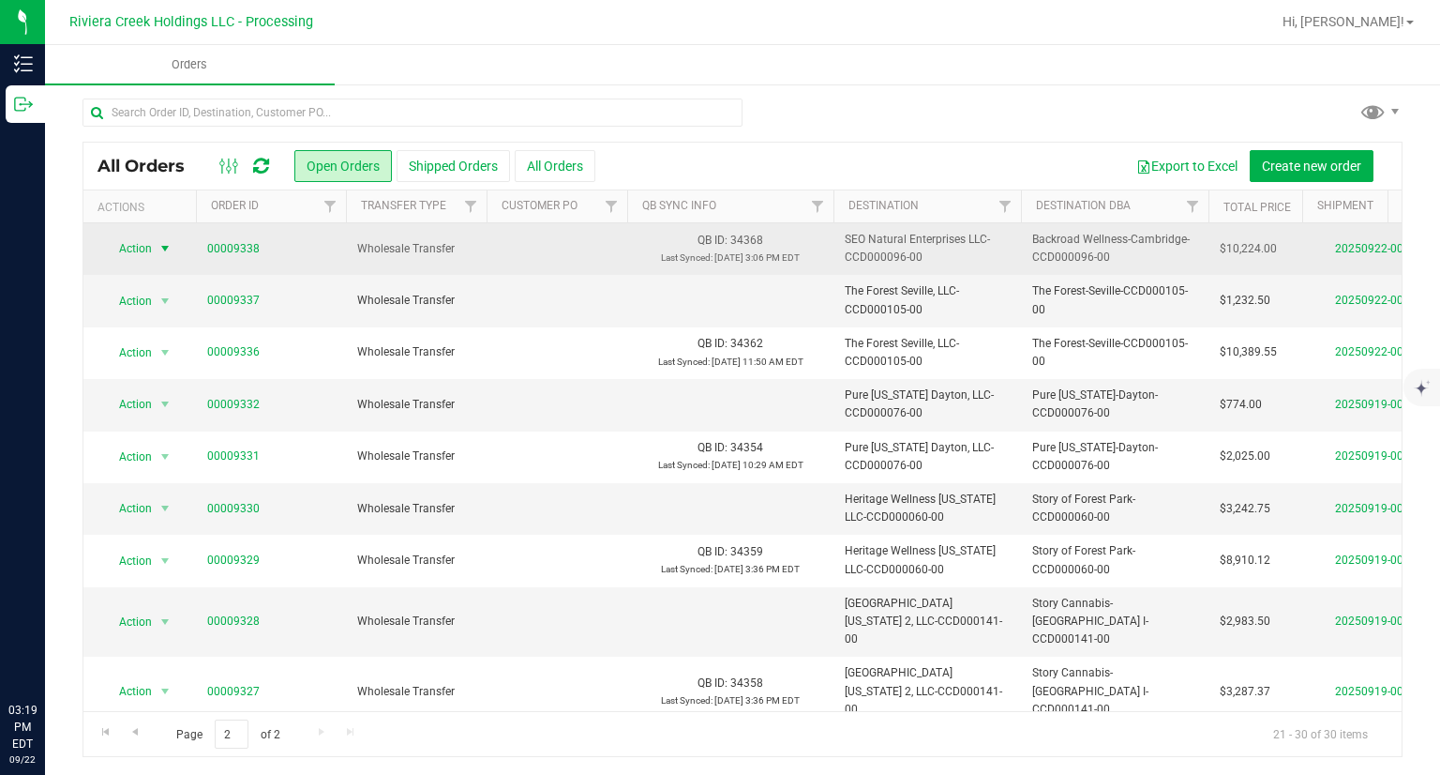
click at [161, 252] on span "select" at bounding box center [165, 248] width 15 height 15
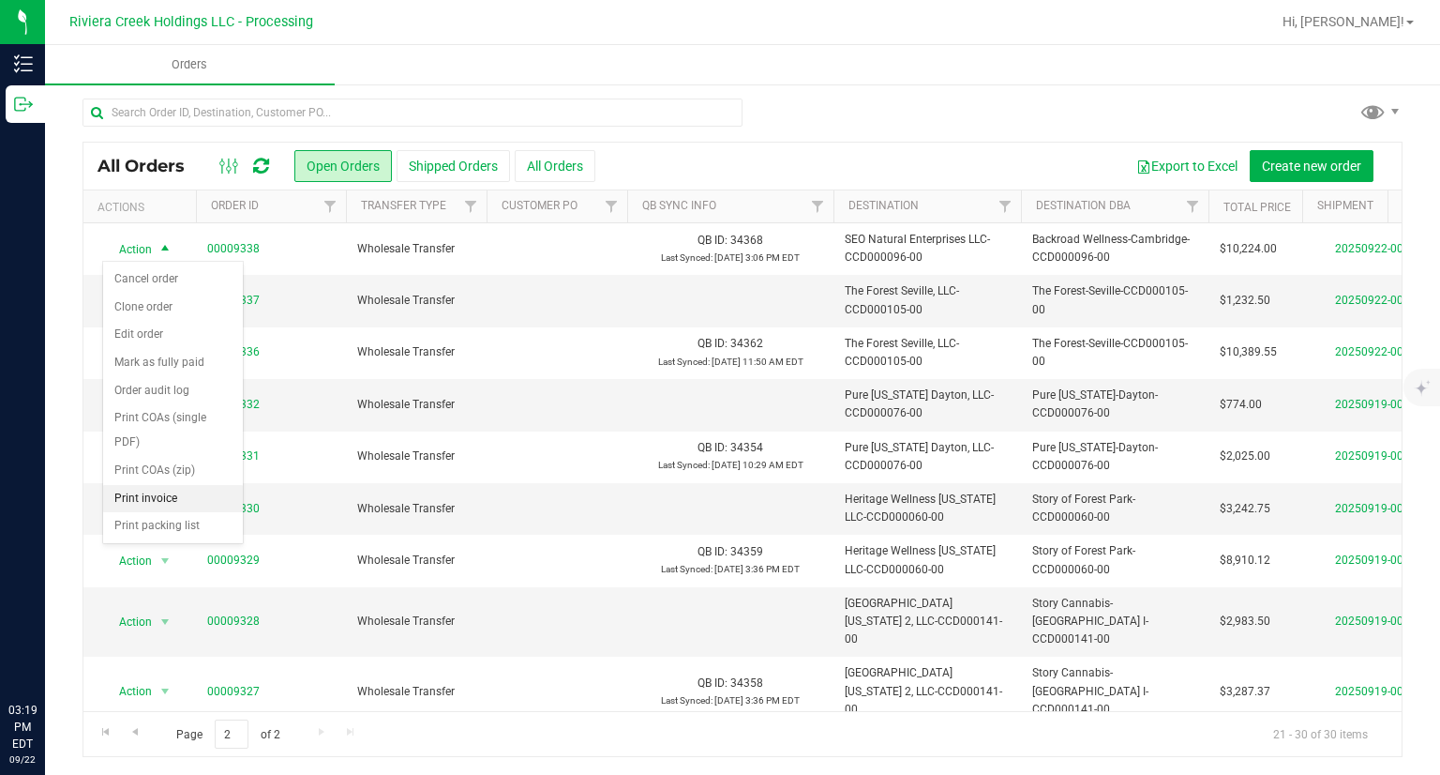
click at [187, 504] on li "Print invoice" at bounding box center [173, 499] width 140 height 28
click at [137, 729] on span "Go to the previous page" at bounding box center [135, 731] width 15 height 15
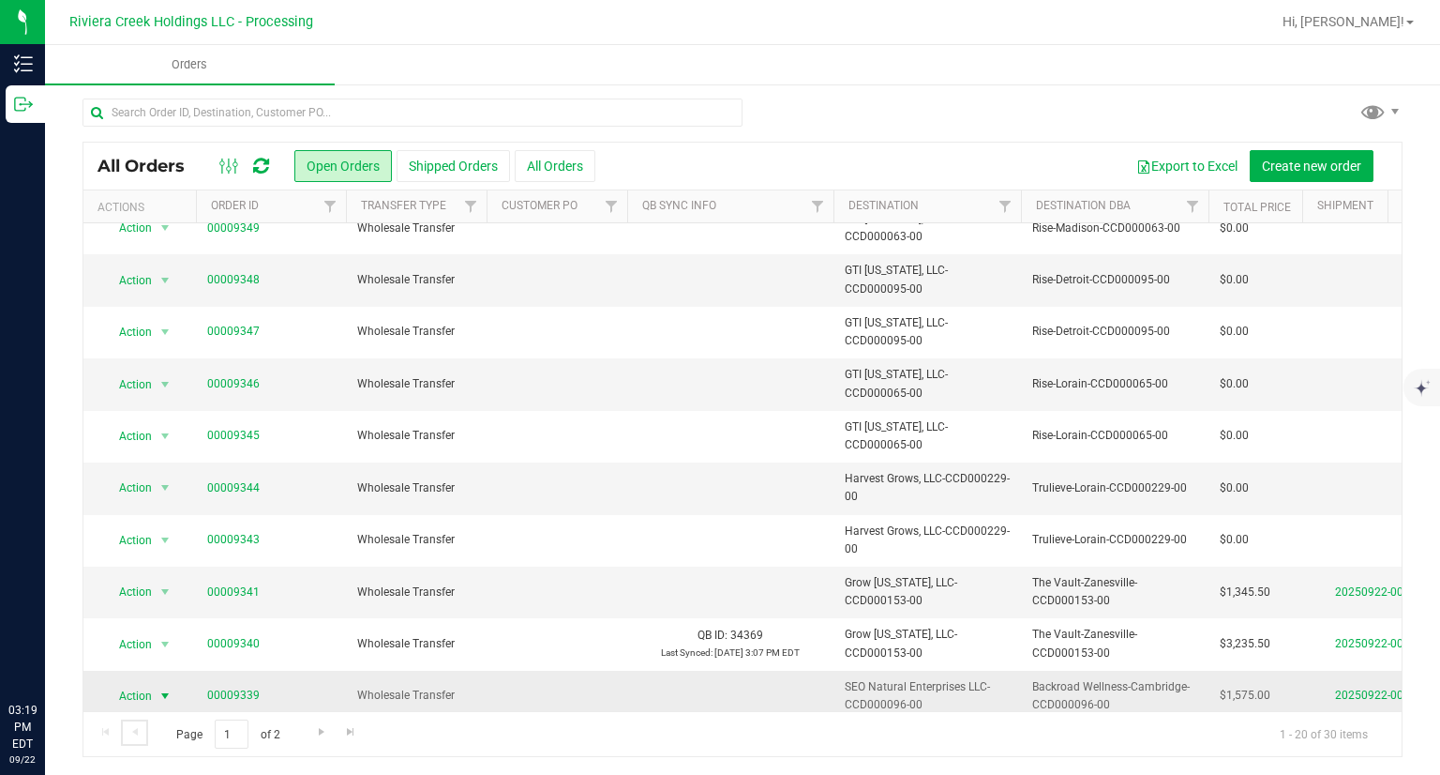
scroll to position [561, 0]
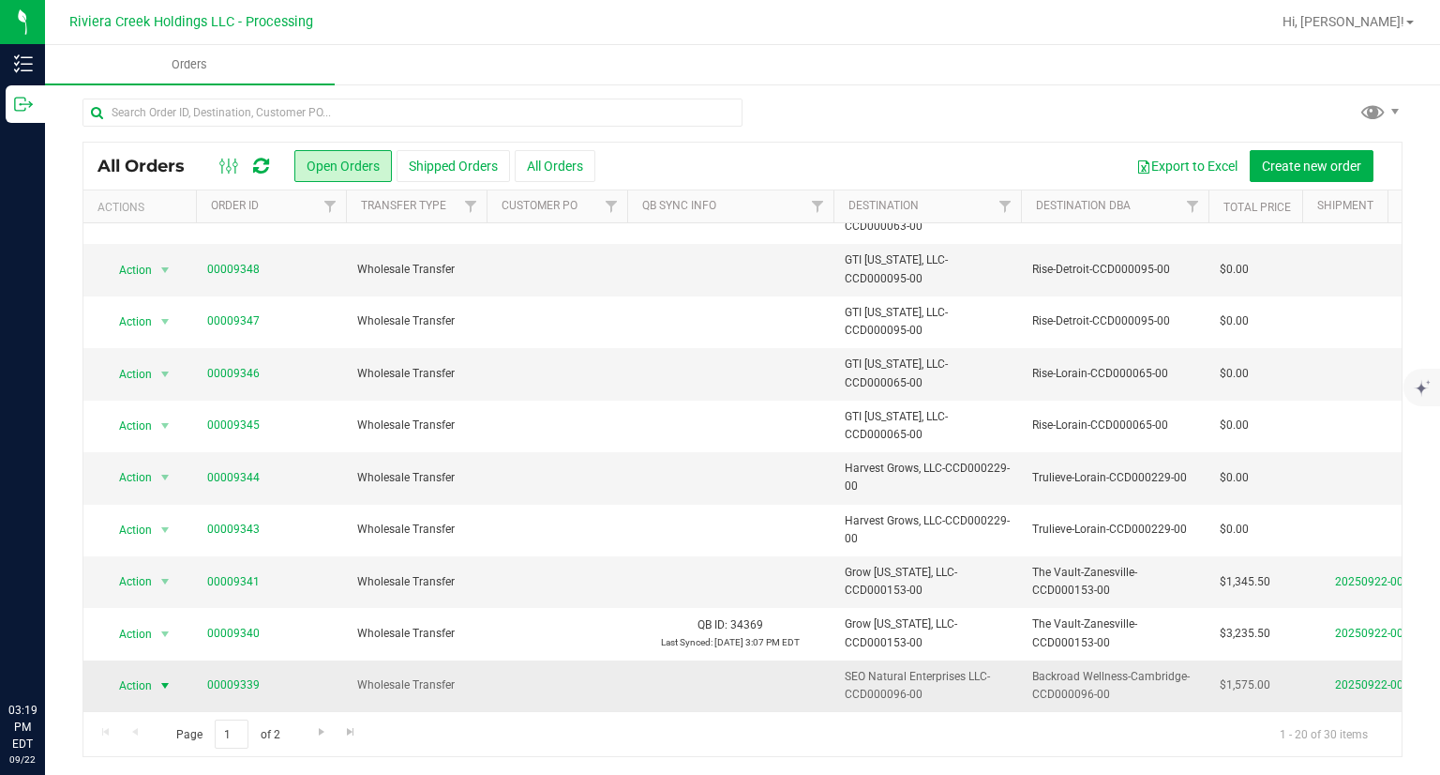
click at [115, 672] on span "Action" at bounding box center [127, 685] width 51 height 26
click at [170, 606] on li "Print invoice" at bounding box center [173, 615] width 140 height 28
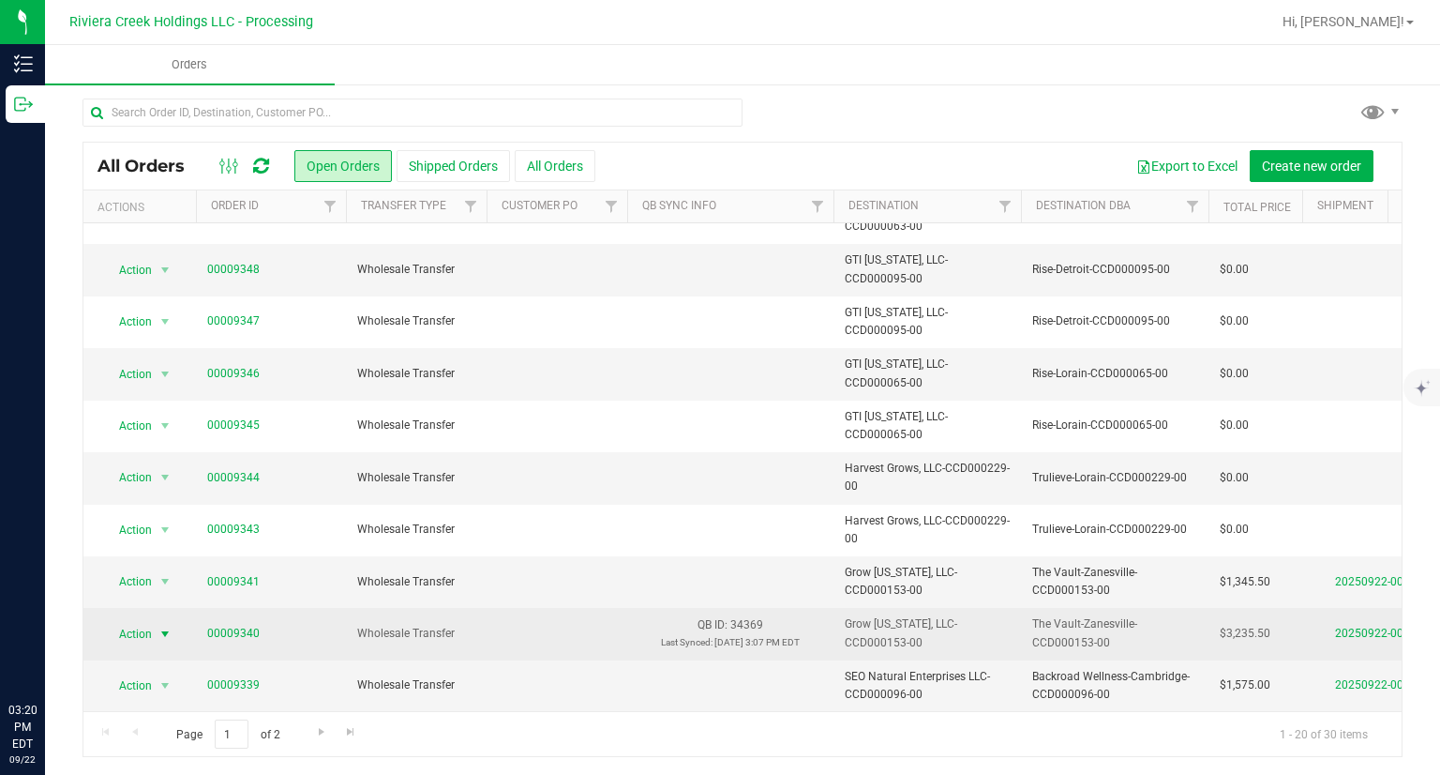
click at [120, 621] on span "Action" at bounding box center [127, 634] width 51 height 26
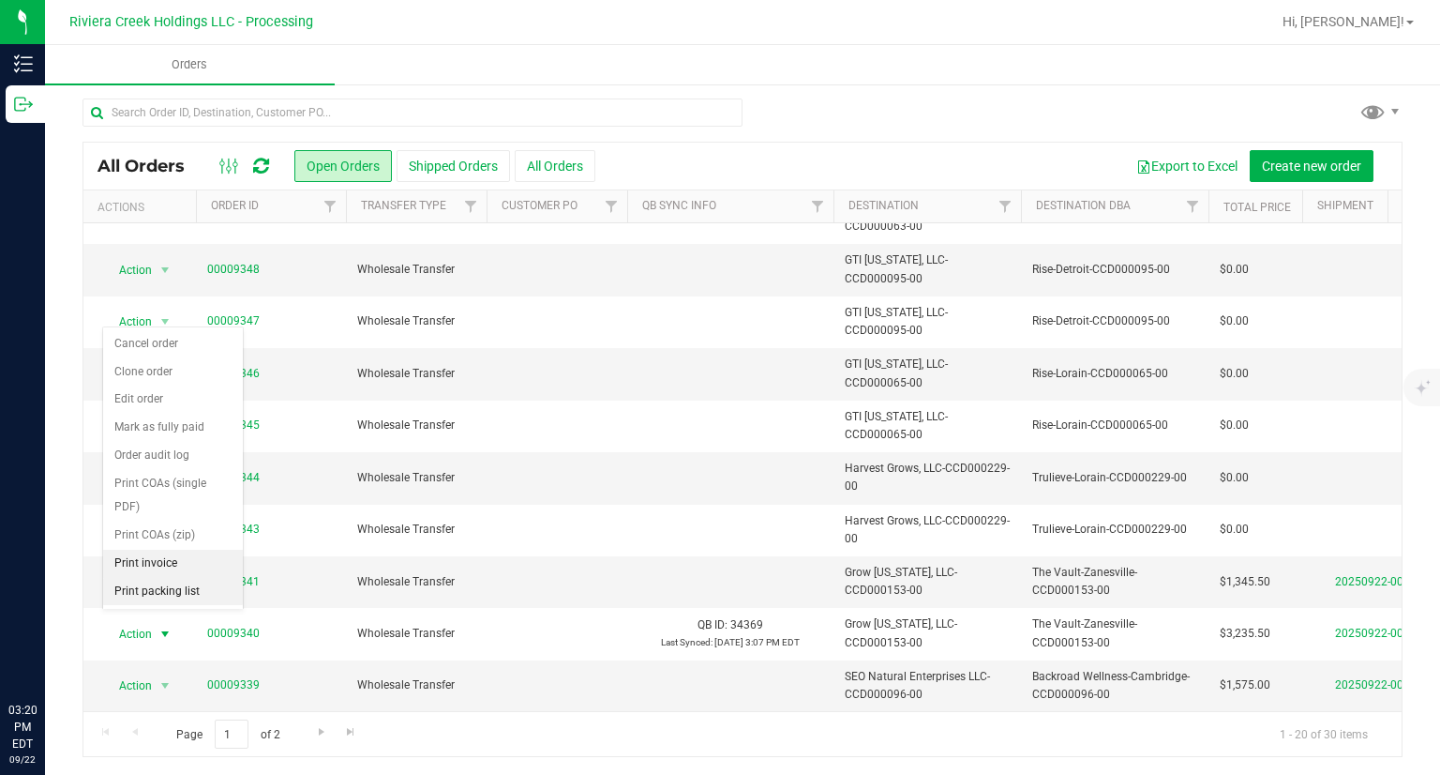
click at [188, 569] on li "Print invoice" at bounding box center [173, 563] width 140 height 28
click at [145, 568] on span "Action" at bounding box center [127, 581] width 51 height 26
click at [151, 506] on li "Print invoice" at bounding box center [173, 512] width 140 height 28
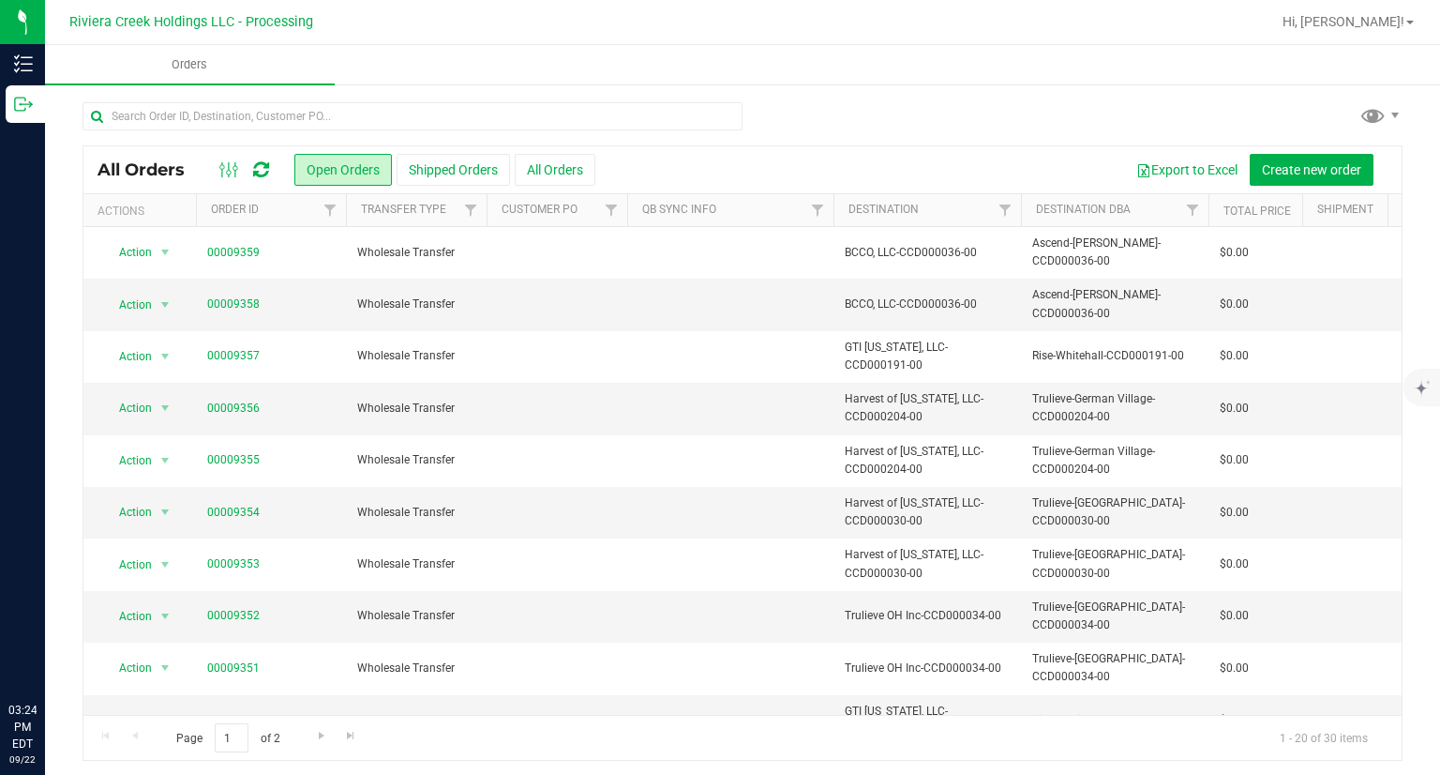
scroll to position [281, 0]
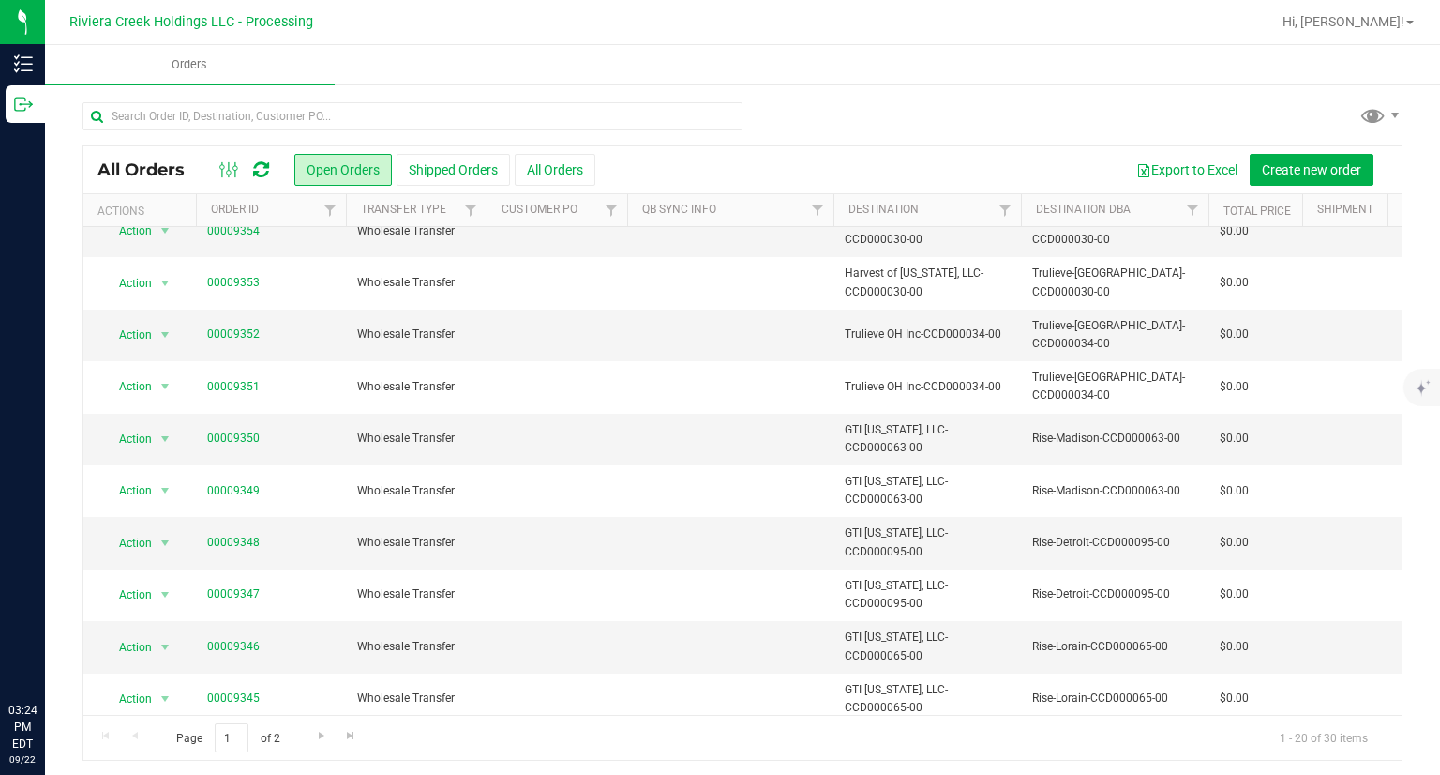
click at [305, 721] on div "Page 1 of 2 1 - 20 of 30 items" at bounding box center [742, 737] width 1318 height 45
click at [317, 729] on span "Go to the next page" at bounding box center [321, 735] width 15 height 15
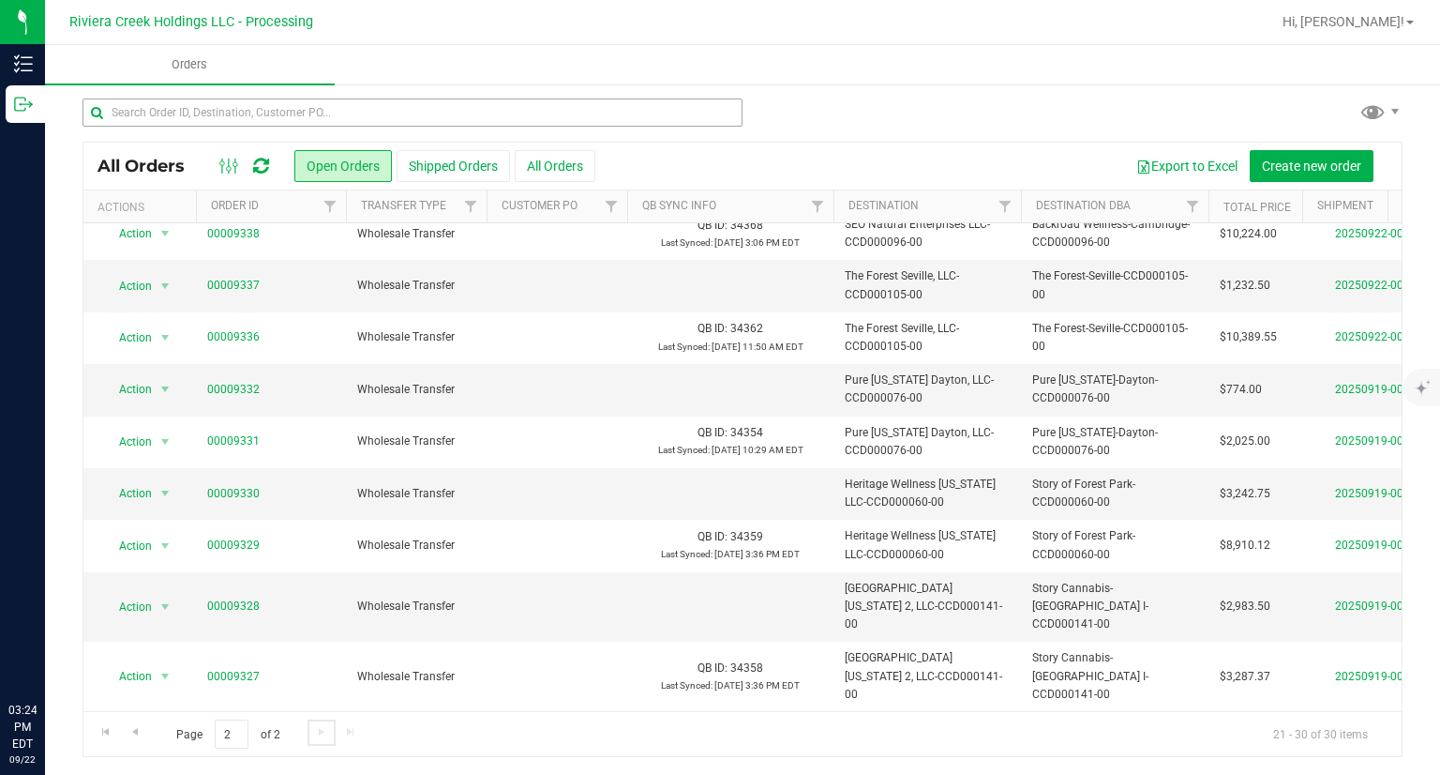
scroll to position [0, 0]
